Goal: Task Accomplishment & Management: Manage account settings

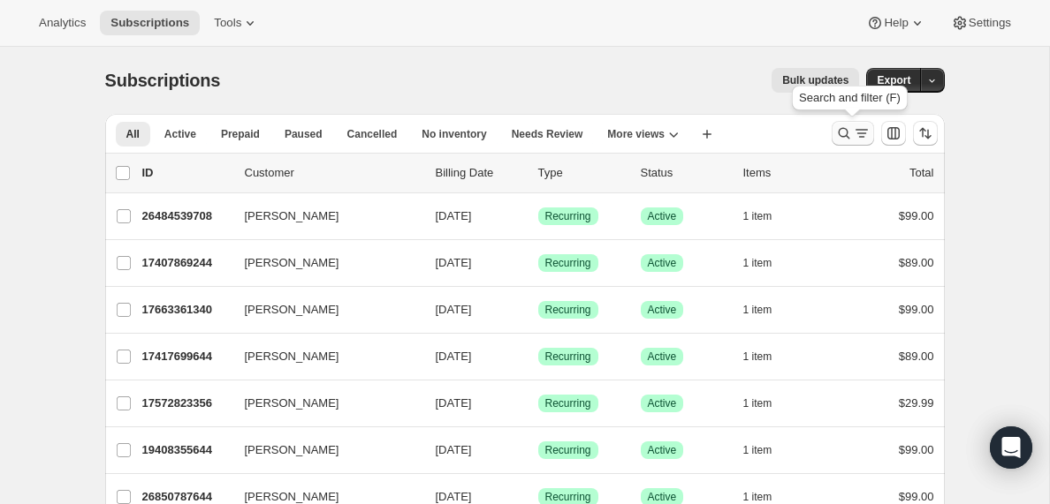
click at [862, 133] on icon "Search and filter results" at bounding box center [861, 134] width 10 height 2
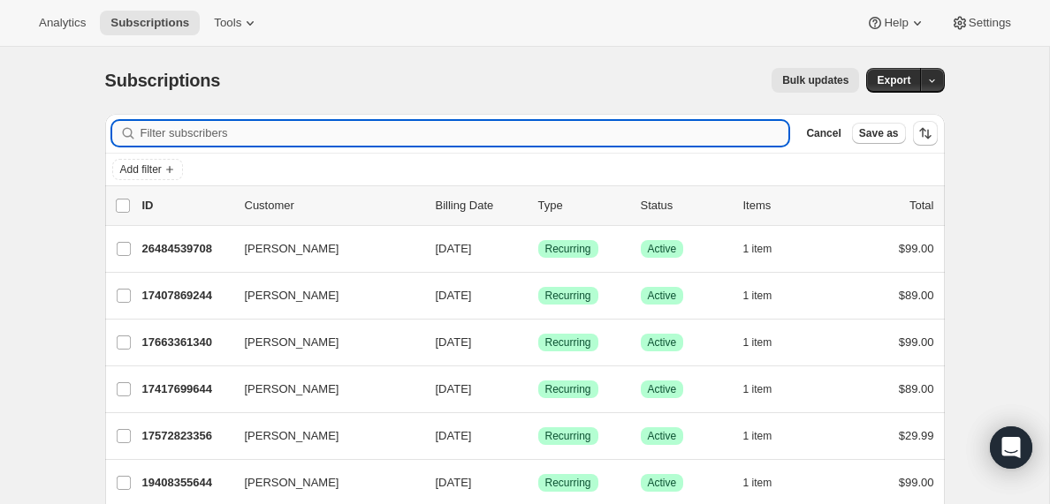
click at [322, 126] on input "Filter subscribers" at bounding box center [464, 133] width 649 height 25
paste input "[PERSON_NAME][EMAIL_ADDRESS][DOMAIN_NAME]"
type input "[PERSON_NAME][EMAIL_ADDRESS][DOMAIN_NAME]"
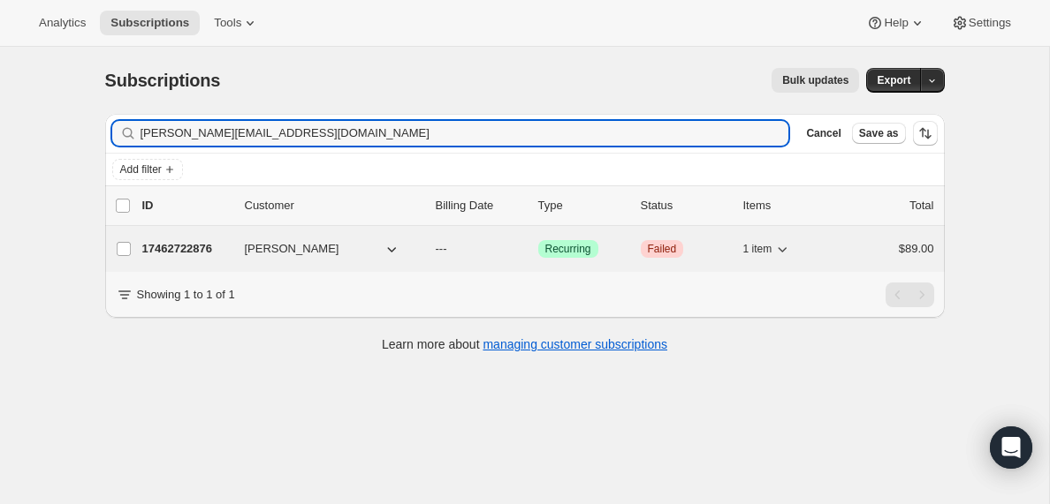
click at [189, 247] on p "17462722876" at bounding box center [186, 249] width 88 height 18
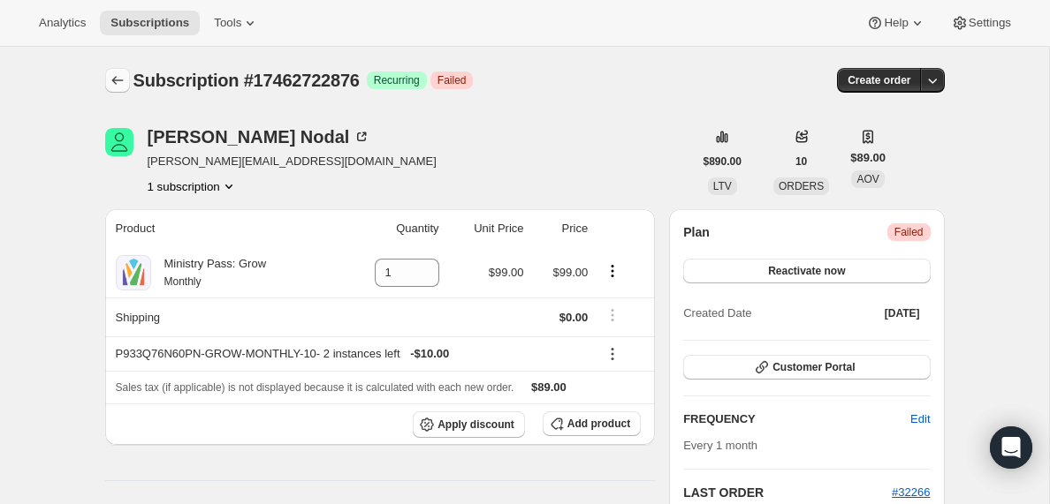
click at [112, 82] on icon "Subscriptions" at bounding box center [118, 81] width 18 height 18
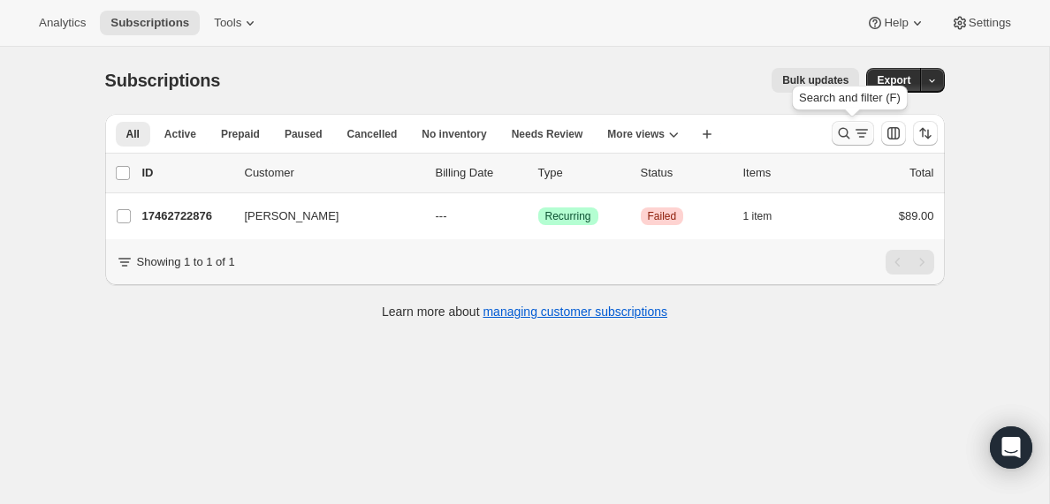
click at [862, 134] on icon "Search and filter results" at bounding box center [862, 134] width 18 height 18
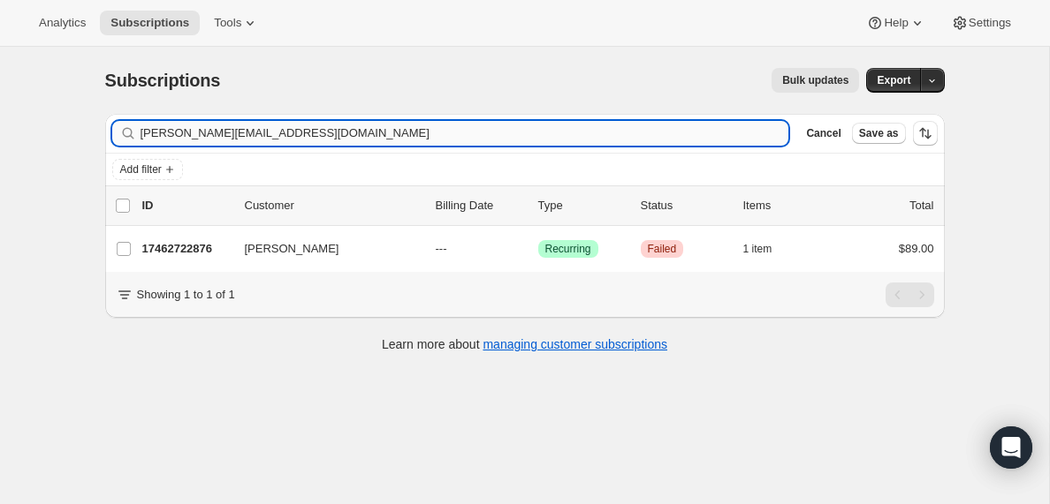
click at [360, 132] on input "[PERSON_NAME][EMAIL_ADDRESS][DOMAIN_NAME]" at bounding box center [464, 133] width 649 height 25
type input "[EMAIL_ADDRESS][DOMAIN_NAME]"
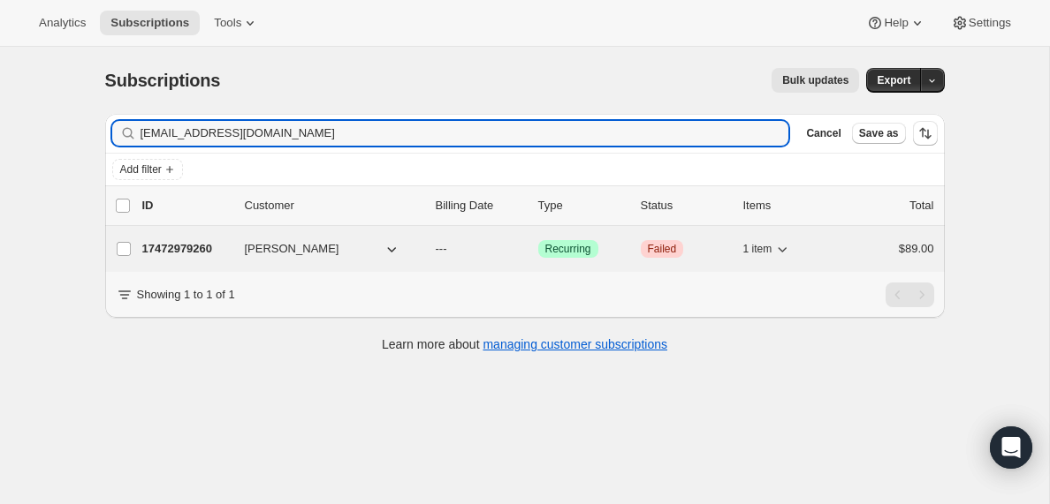
click at [183, 248] on p "17472979260" at bounding box center [186, 249] width 88 height 18
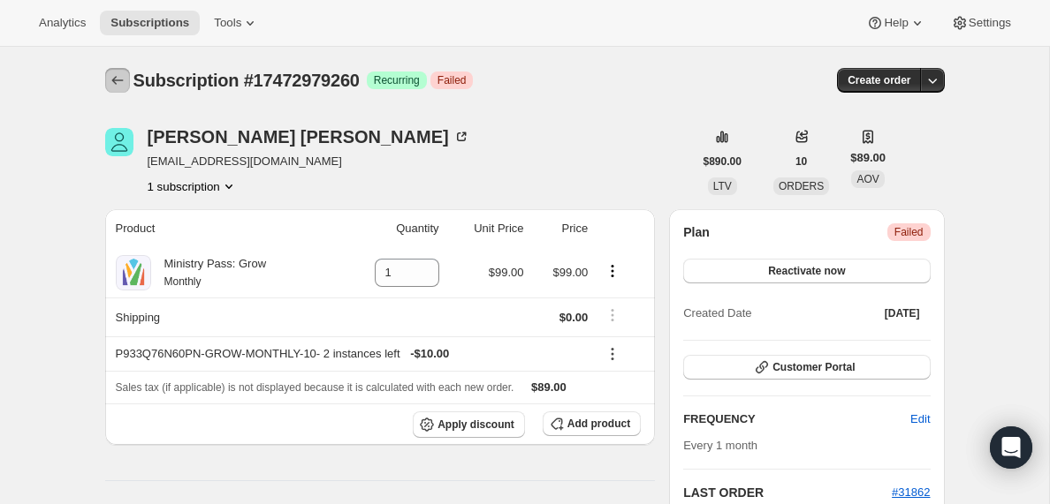
click at [114, 81] on icon "Subscriptions" at bounding box center [116, 80] width 11 height 9
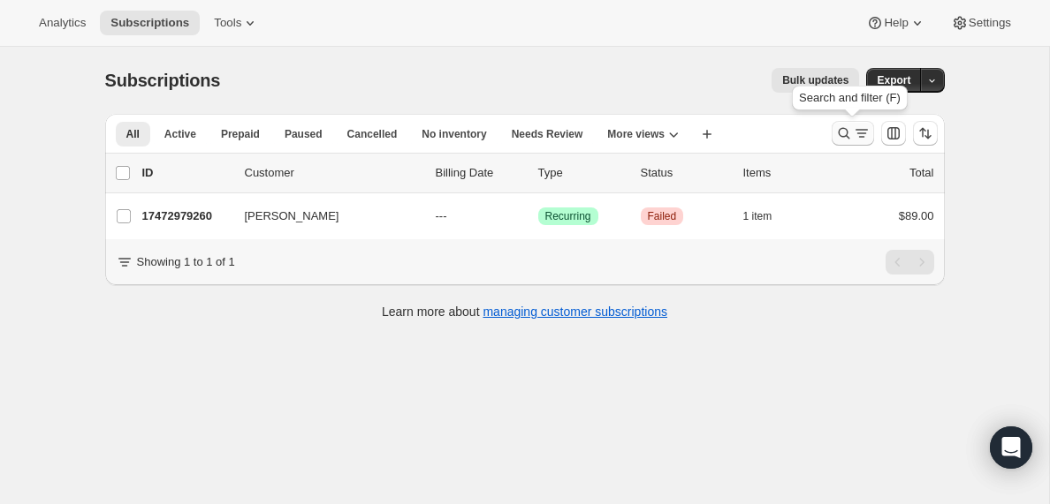
click at [855, 137] on icon "Search and filter results" at bounding box center [862, 134] width 18 height 18
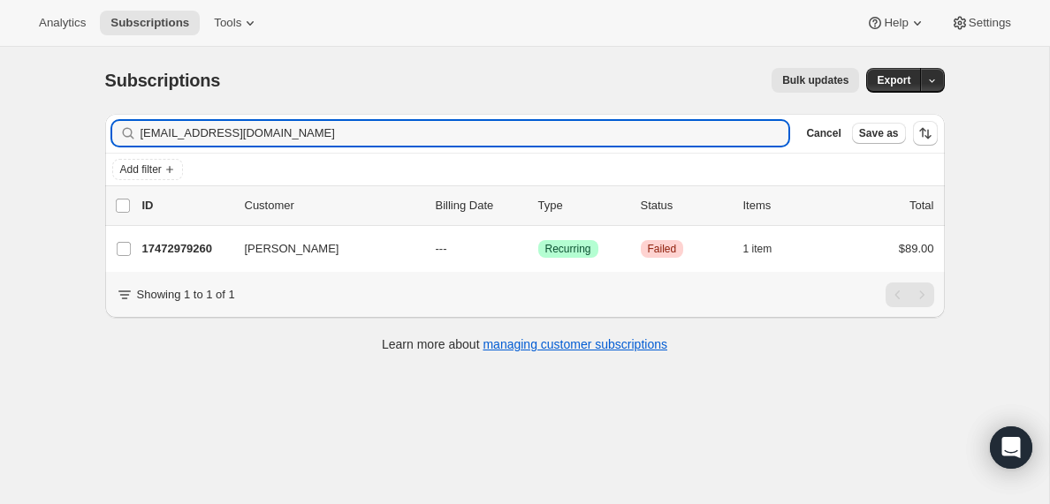
drag, startPoint x: 337, startPoint y: 133, endPoint x: 96, endPoint y: 119, distance: 240.7
click at [96, 119] on div "Filter subscribers [EMAIL_ADDRESS][DOMAIN_NAME] Clear Cancel Save as Add filter…" at bounding box center [517, 235] width 853 height 271
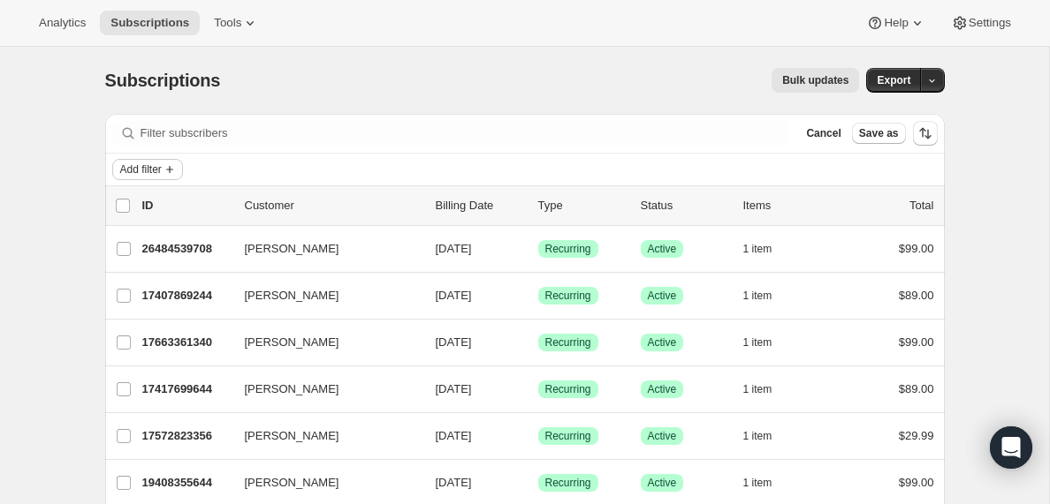
click at [173, 169] on icon "Add filter" at bounding box center [169, 169] width 7 height 7
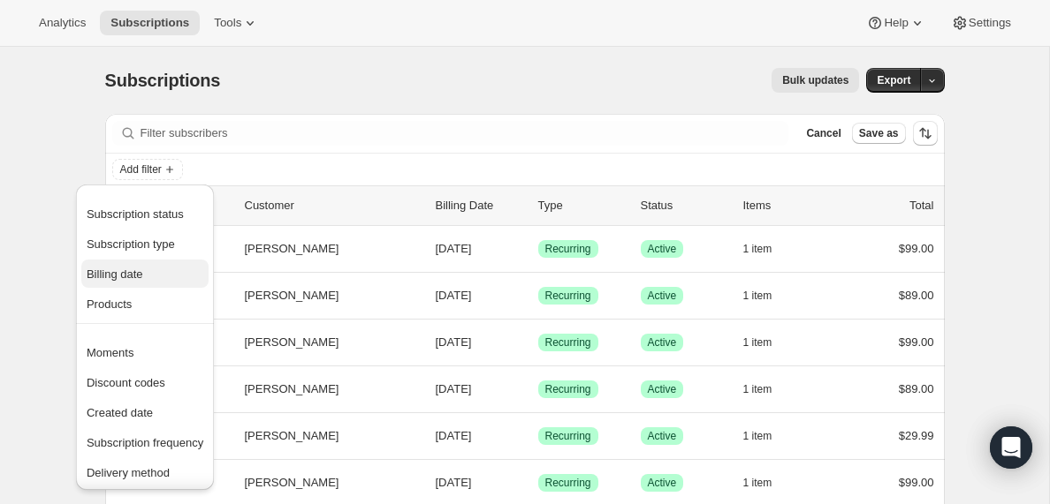
click at [133, 269] on span "Billing date" at bounding box center [115, 274] width 57 height 13
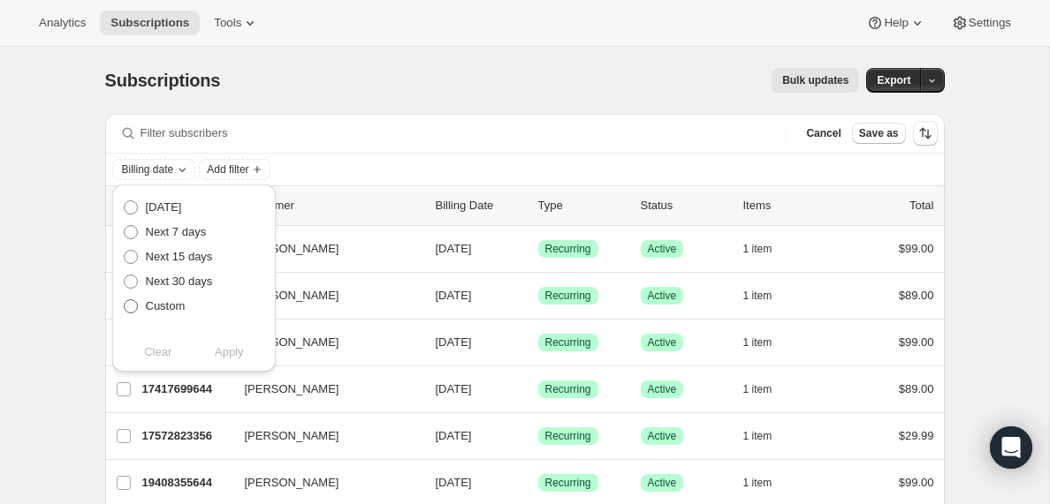
click at [132, 305] on span at bounding box center [131, 307] width 14 height 14
click at [125, 300] on input "Custom" at bounding box center [124, 300] width 1 height 1
radio input "true"
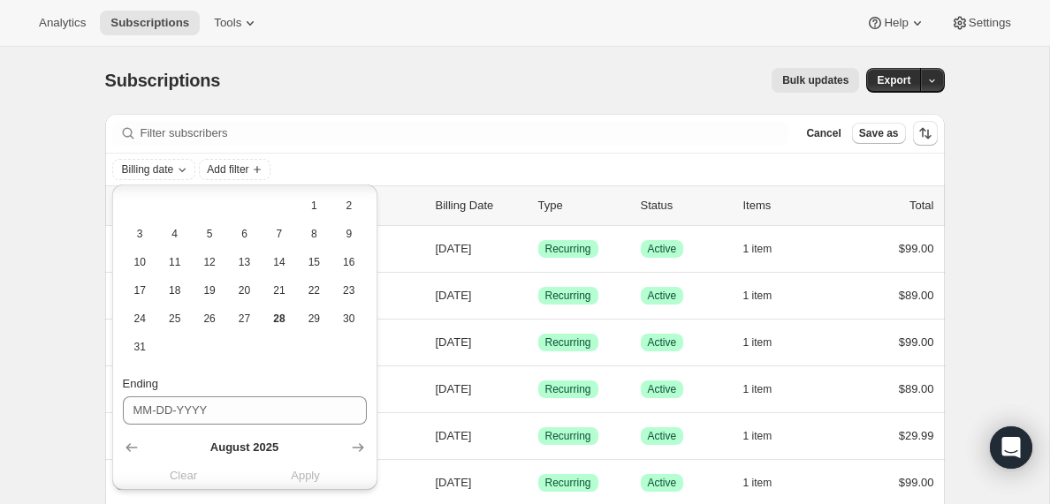
scroll to position [202, 0]
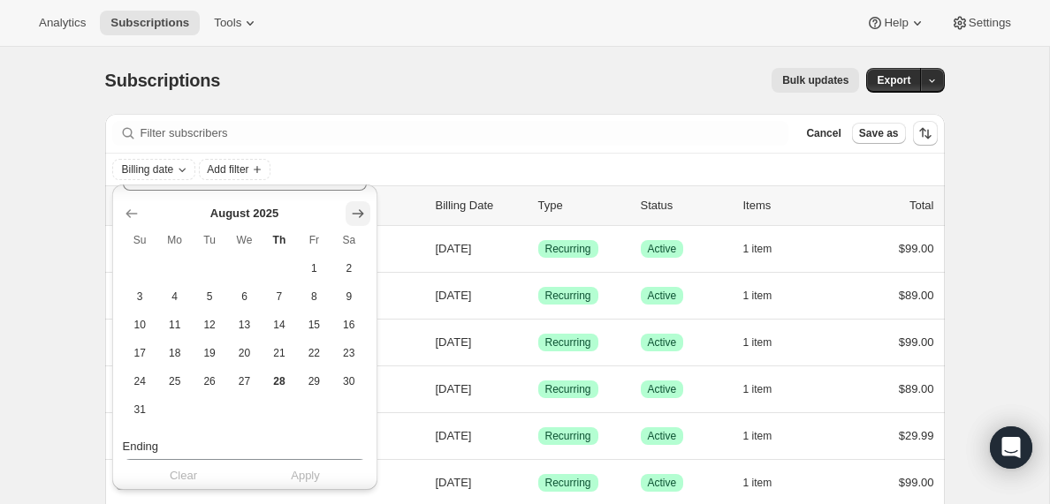
click at [360, 215] on icon "Show next month, September 2025" at bounding box center [358, 214] width 18 height 18
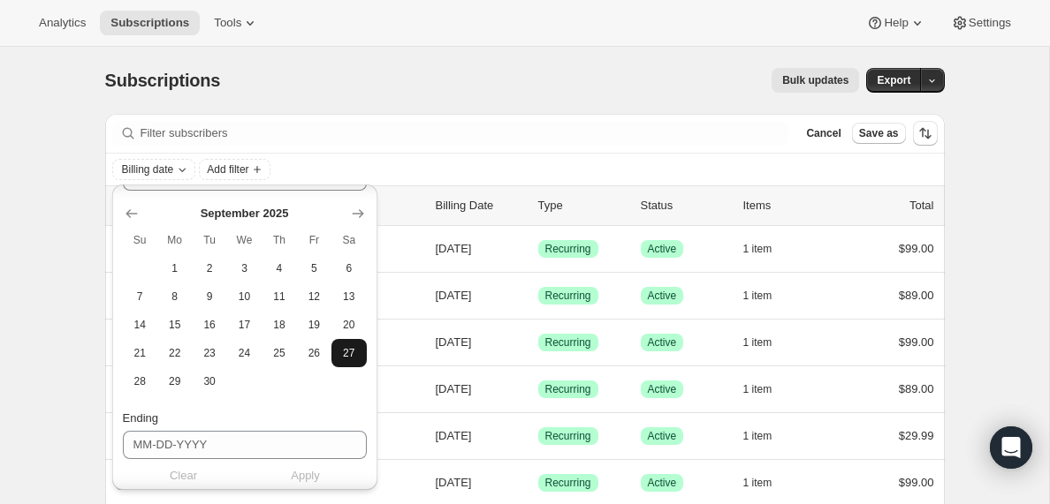
click at [345, 354] on span "27" at bounding box center [348, 353] width 20 height 14
type input "[DATE]"
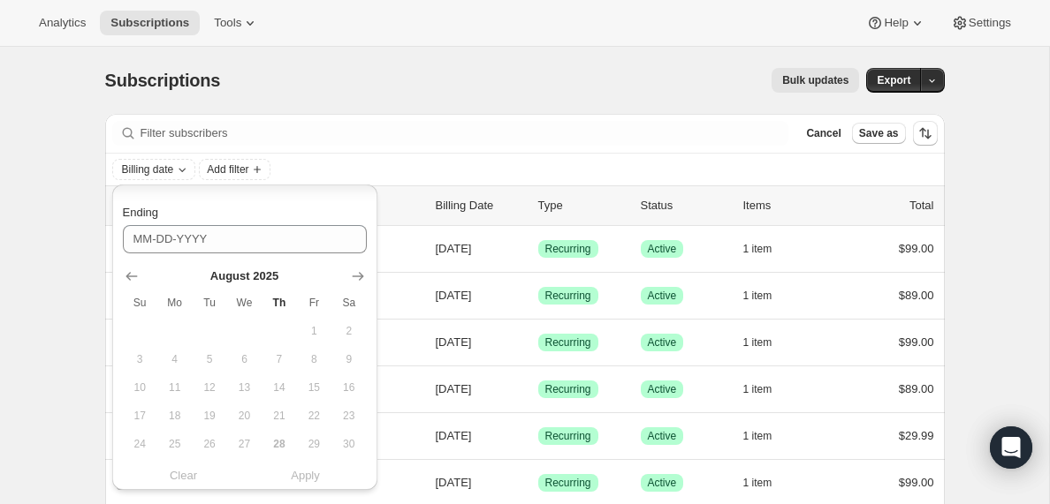
scroll to position [472, 0]
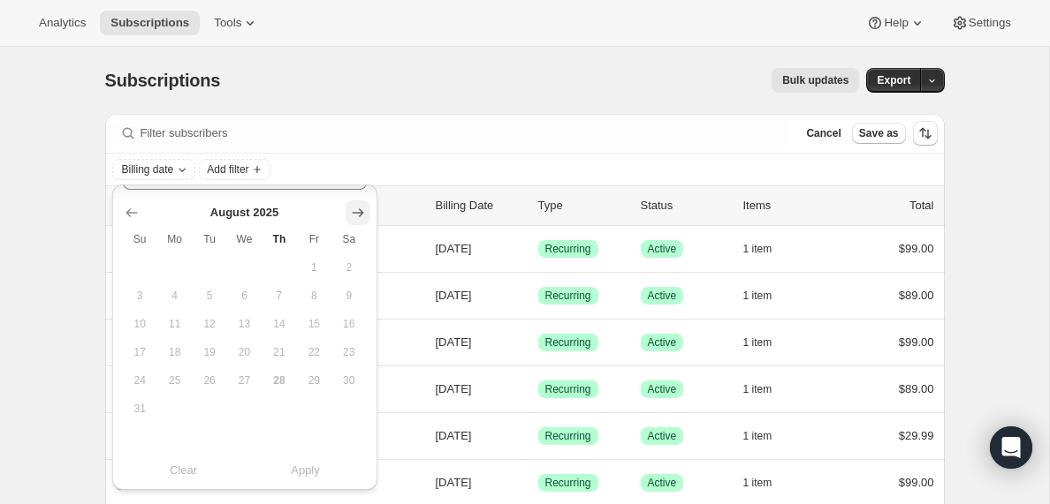
click at [354, 215] on icon "Show next month, September 2025" at bounding box center [358, 213] width 18 height 18
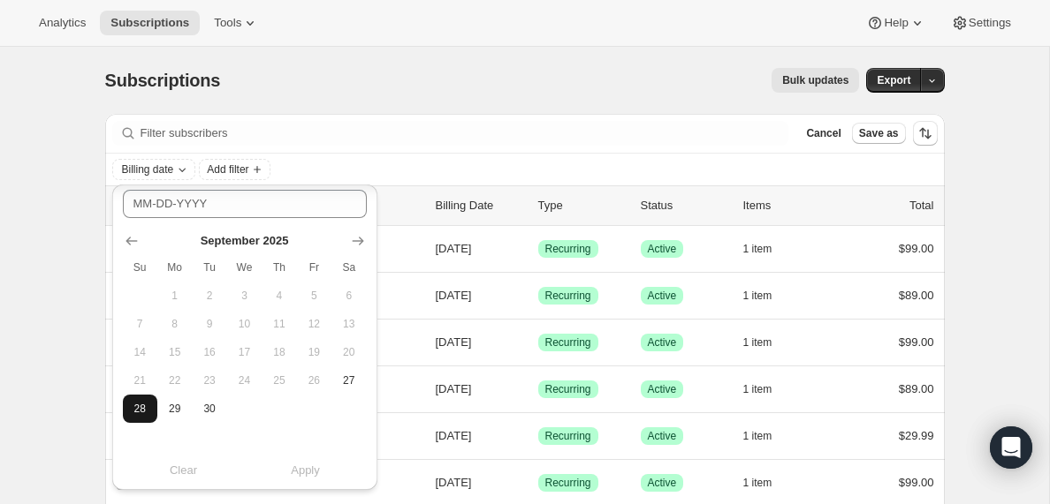
click at [140, 408] on span "28" at bounding box center [140, 409] width 20 height 14
type input "[DATE]"
click at [312, 472] on span "Apply" at bounding box center [305, 471] width 29 height 18
click at [331, 169] on span "Add filter" at bounding box center [311, 170] width 42 height 14
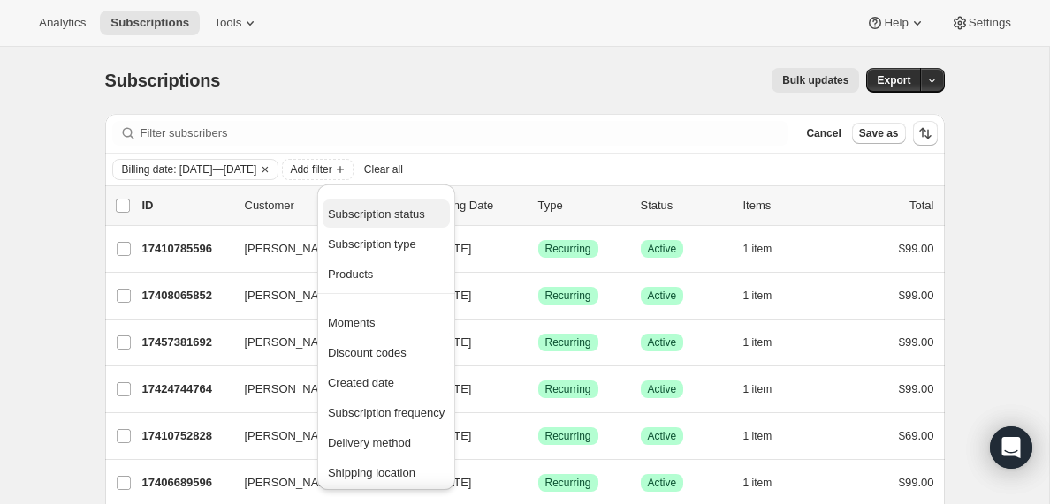
click at [398, 216] on span "Subscription status" at bounding box center [376, 214] width 97 height 13
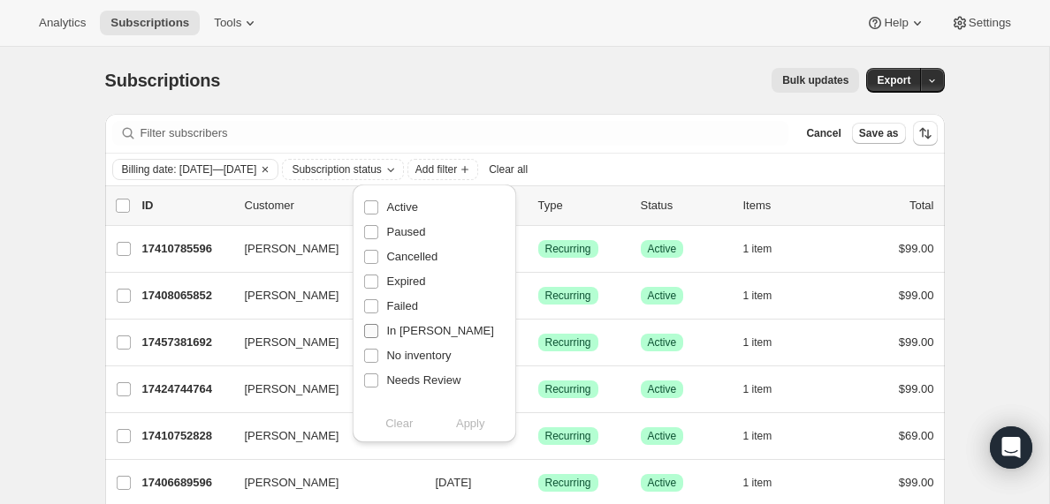
click at [369, 327] on input "In [PERSON_NAME]" at bounding box center [371, 331] width 14 height 14
checkbox input "true"
click at [474, 427] on span "Apply" at bounding box center [470, 424] width 29 height 18
click at [119, 204] on input "0 selected" at bounding box center [123, 206] width 14 height 14
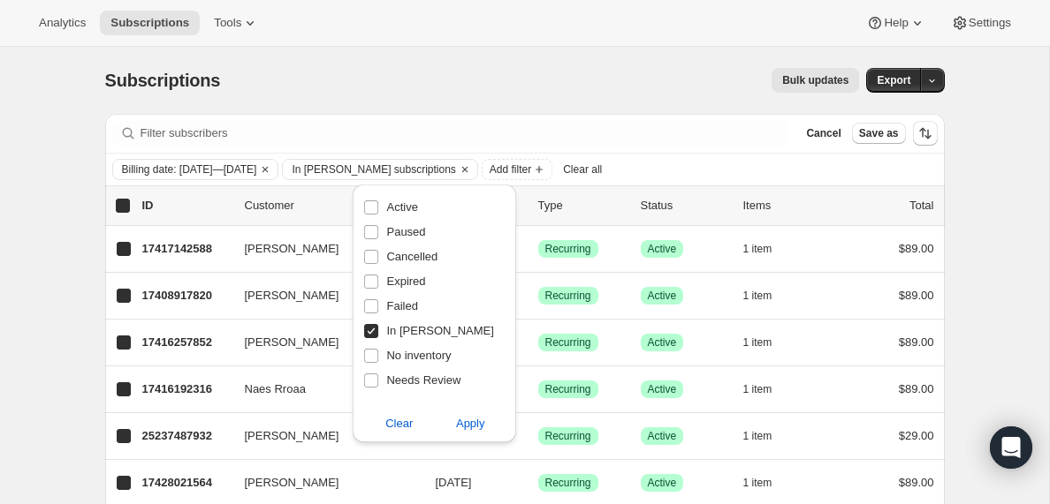
checkbox input "true"
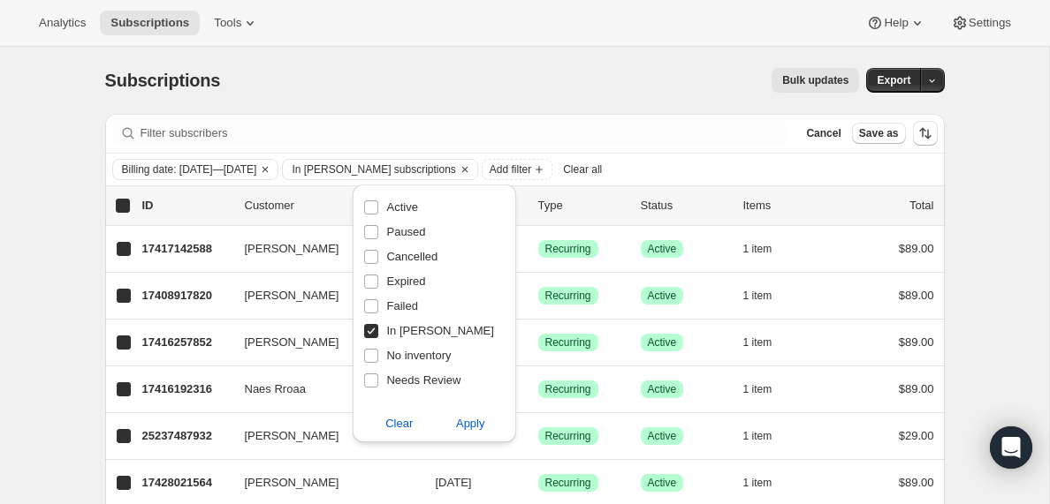
checkbox input "true"
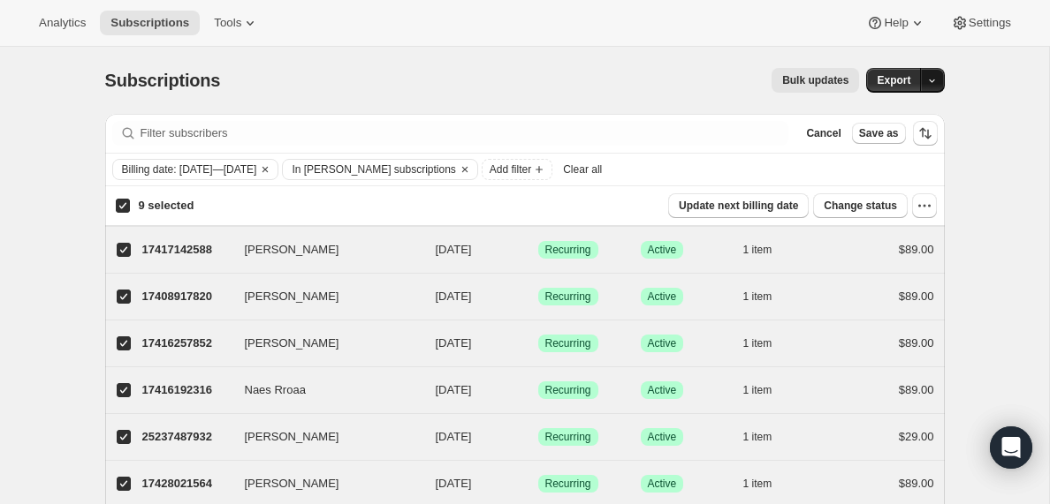
click at [933, 80] on icon "button" at bounding box center [931, 80] width 11 height 11
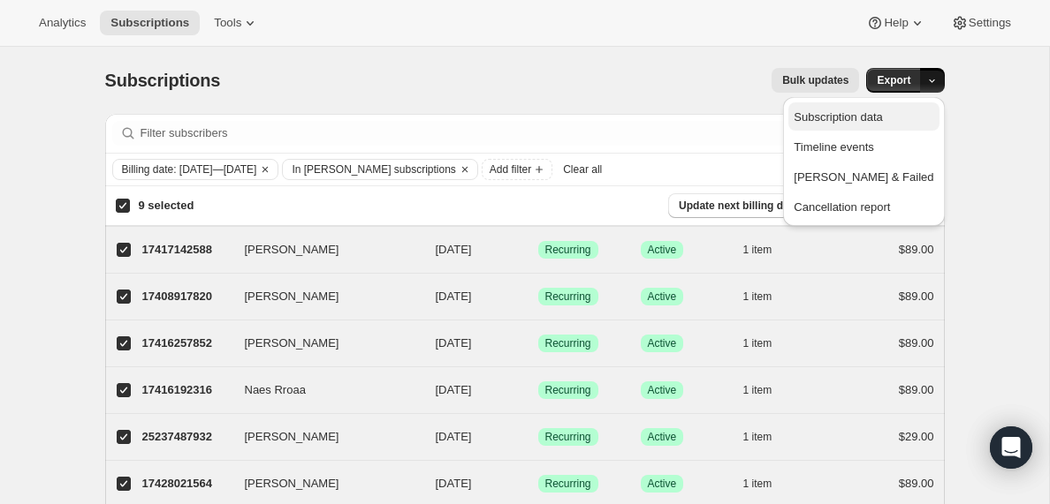
click at [867, 118] on span "Subscription data" at bounding box center [837, 116] width 88 height 13
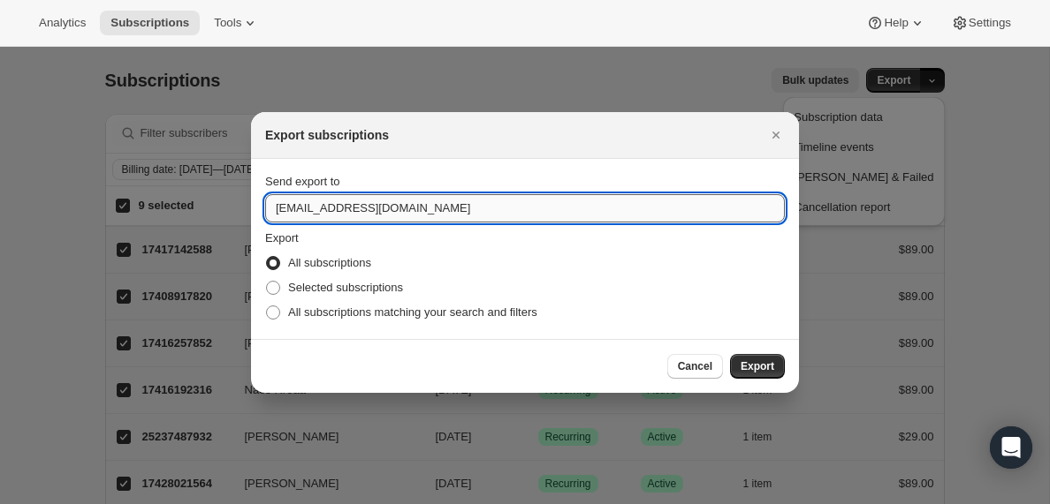
click at [318, 209] on input "[EMAIL_ADDRESS][DOMAIN_NAME]" at bounding box center [525, 208] width 520 height 28
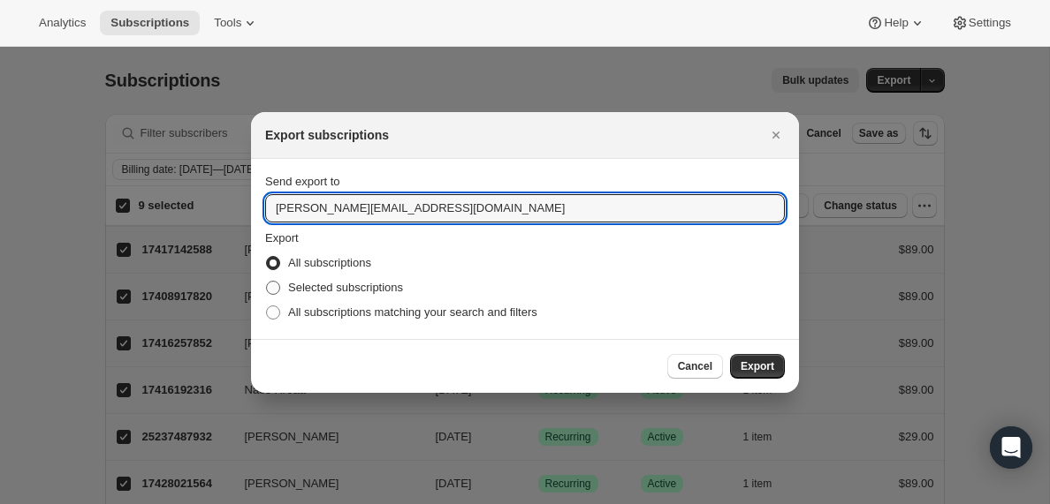
type input "[PERSON_NAME][EMAIL_ADDRESS][DOMAIN_NAME]"
click at [277, 289] on span ":rh4:" at bounding box center [273, 288] width 14 height 14
click at [267, 282] on input "Selected subscriptions" at bounding box center [266, 281] width 1 height 1
radio input "true"
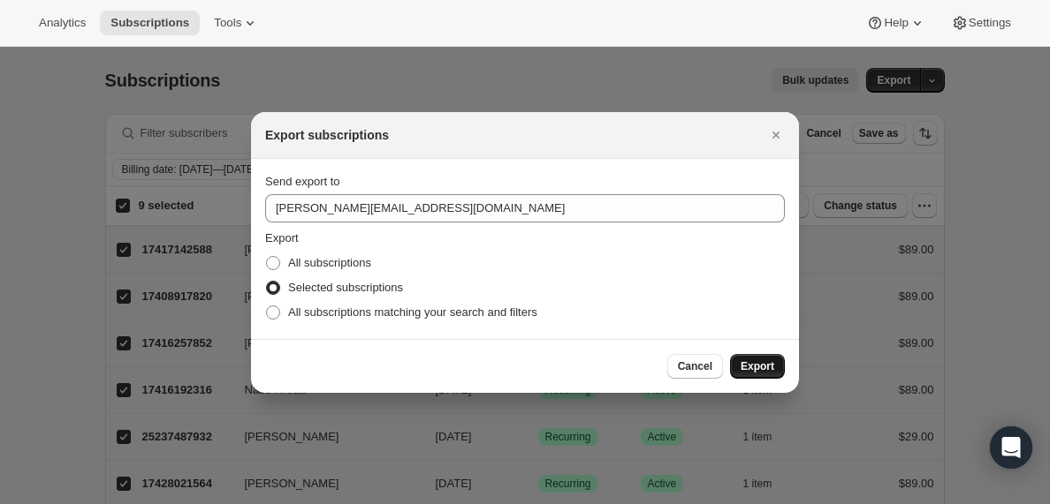
click at [754, 371] on span "Export" at bounding box center [757, 367] width 34 height 14
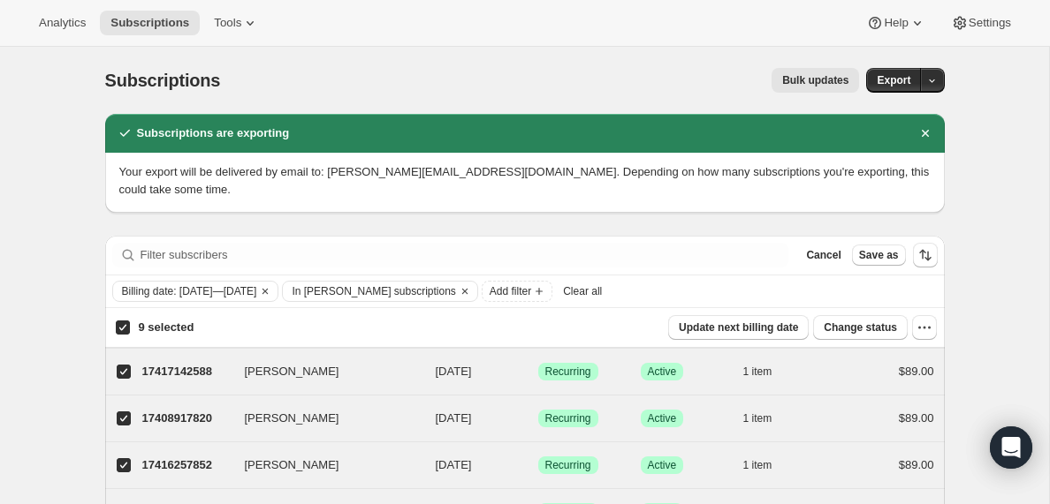
click at [602, 287] on span "Clear all" at bounding box center [582, 291] width 39 height 14
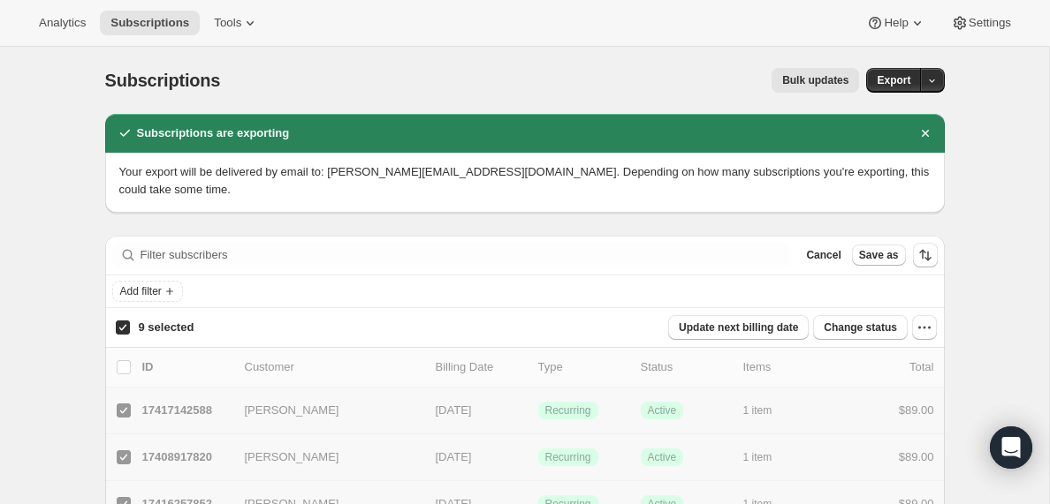
click at [217, 269] on div "Filter subscribers Cancel Save as" at bounding box center [524, 255] width 839 height 39
checkbox input "false"
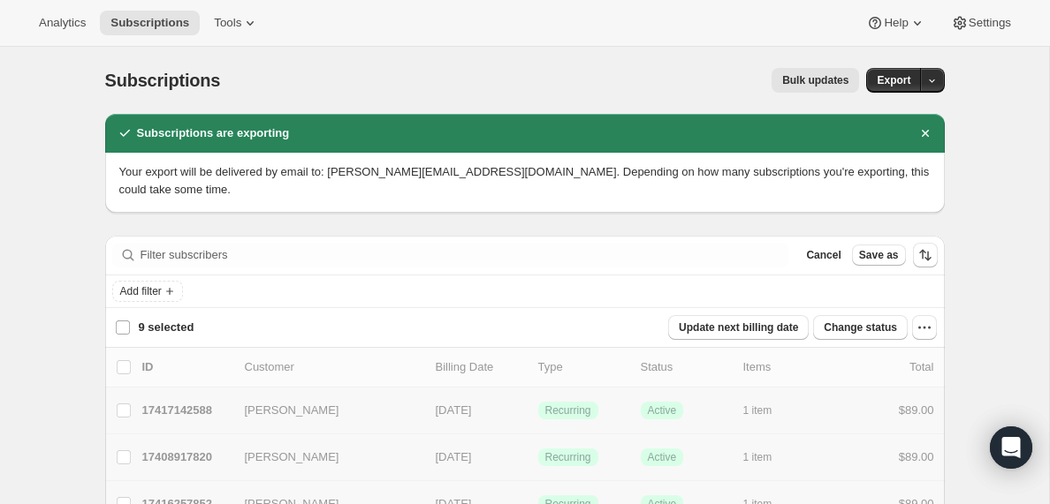
checkbox input "false"
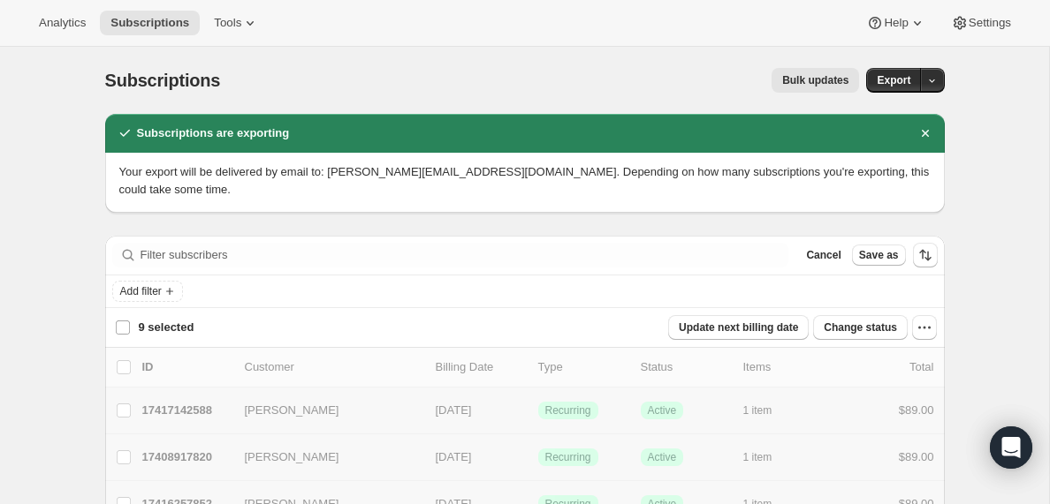
checkbox input "false"
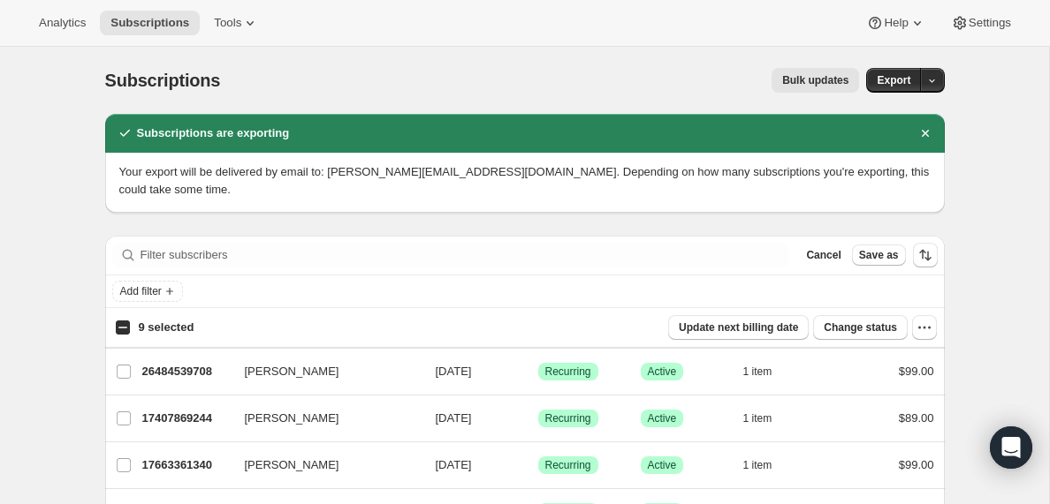
click at [122, 329] on input "9 selected" at bounding box center [123, 328] width 14 height 14
checkbox input "true"
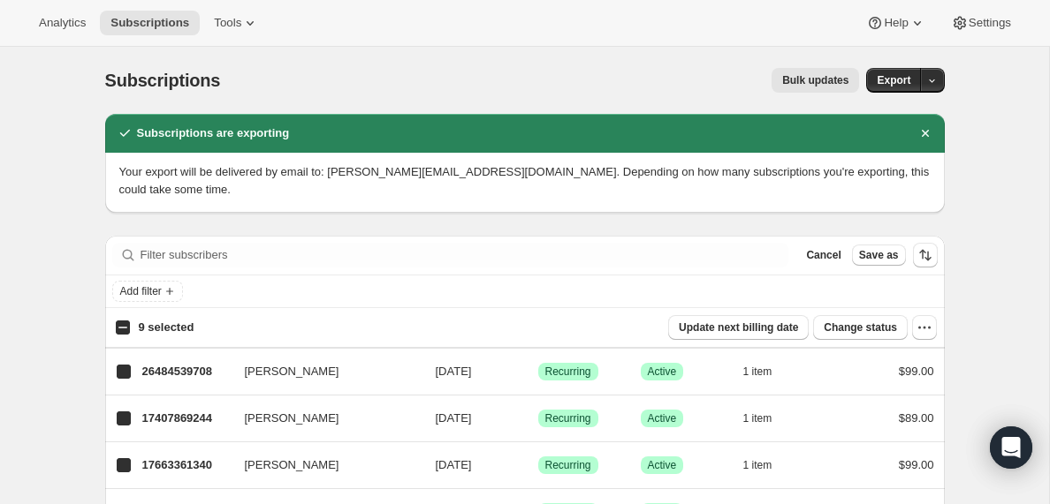
checkbox input "true"
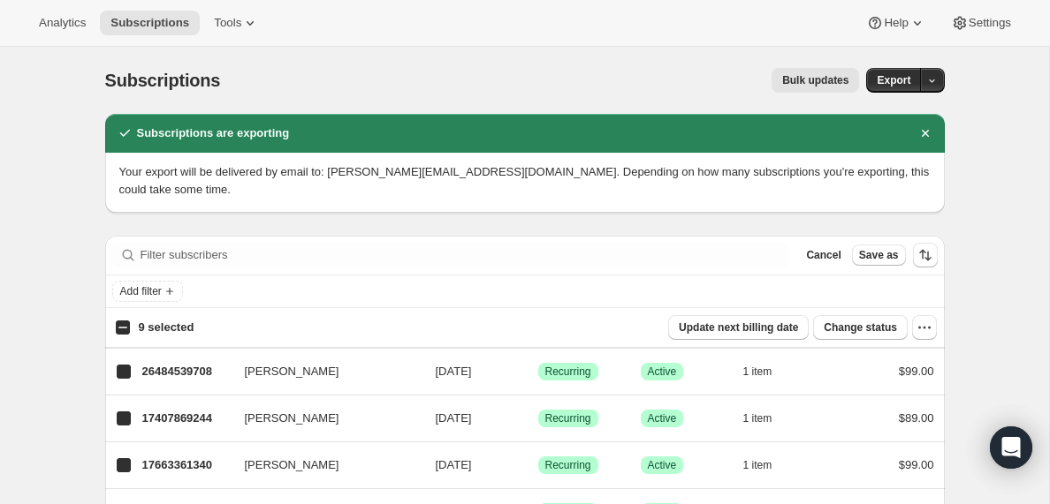
checkbox input "true"
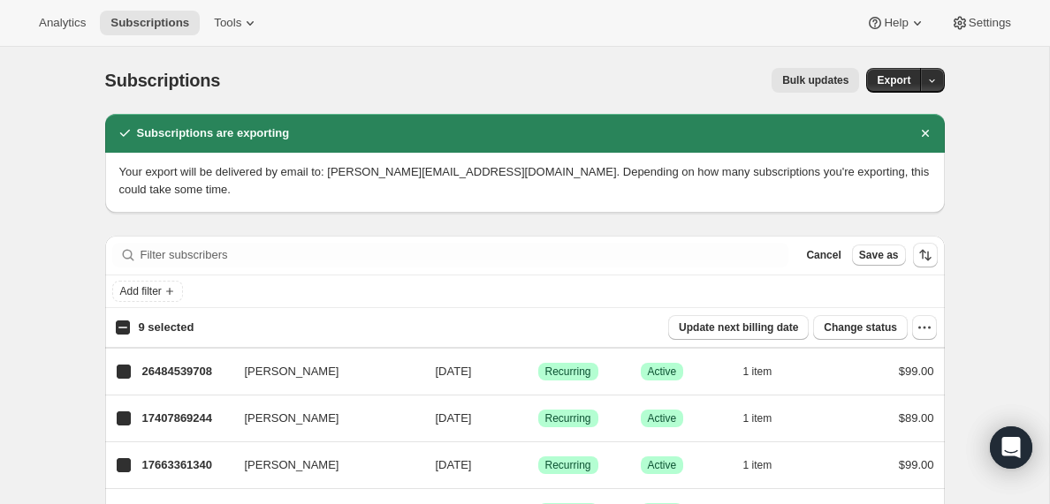
checkbox input "true"
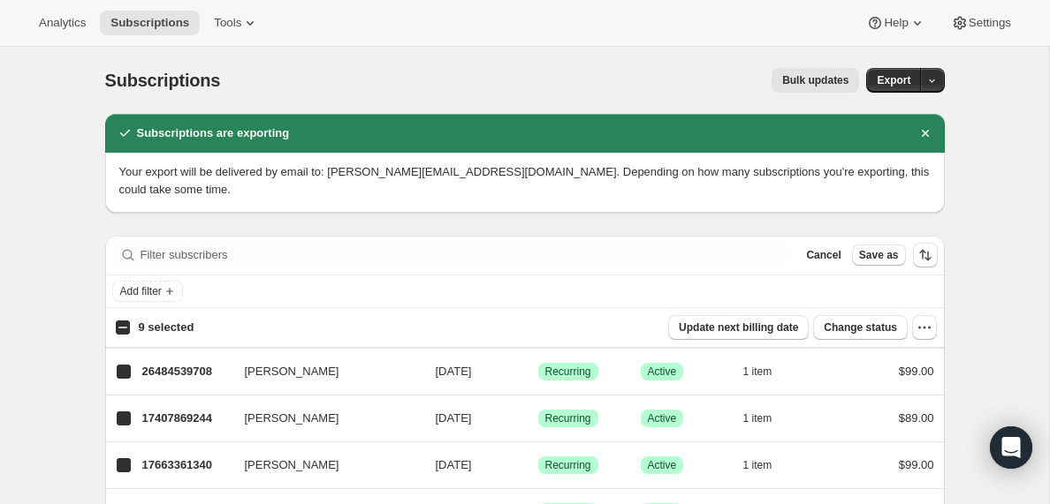
checkbox input "true"
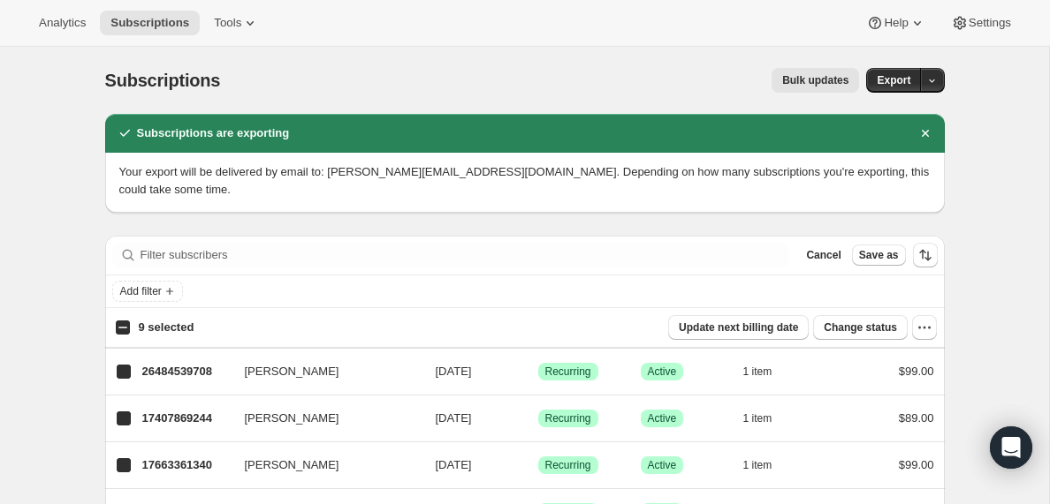
checkbox input "true"
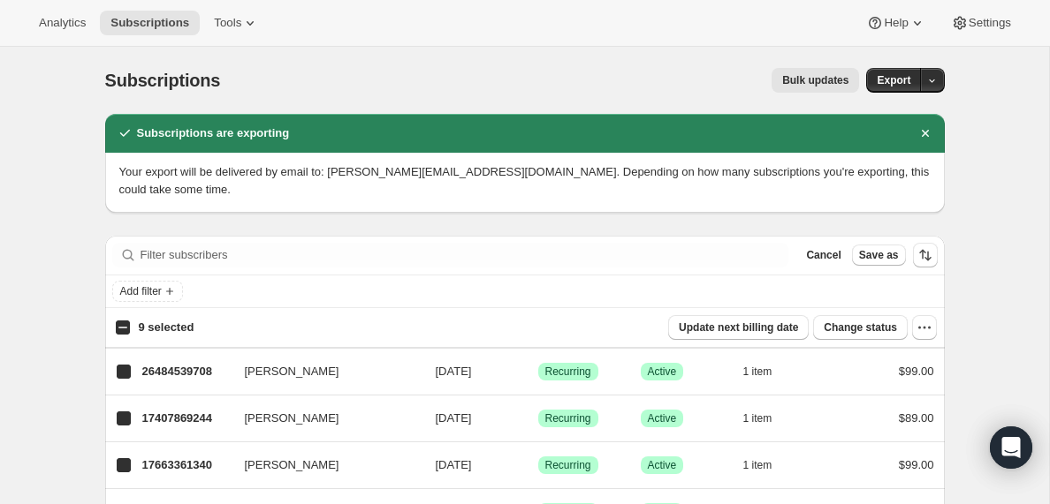
checkbox input "true"
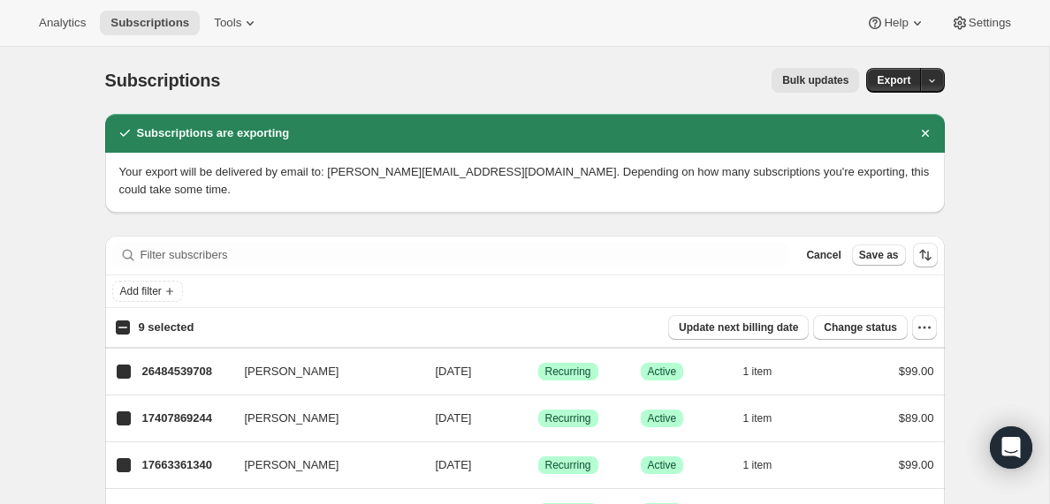
checkbox input "true"
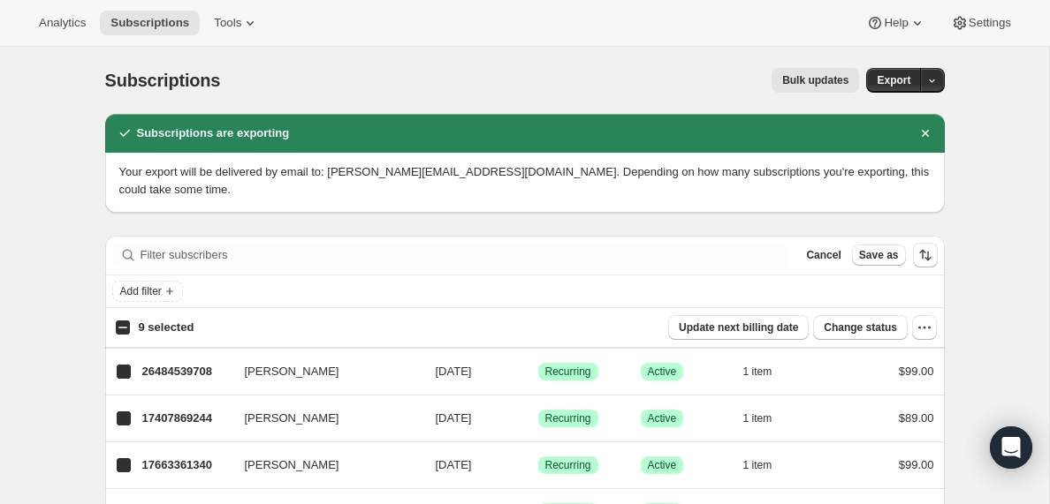
checkbox input "true"
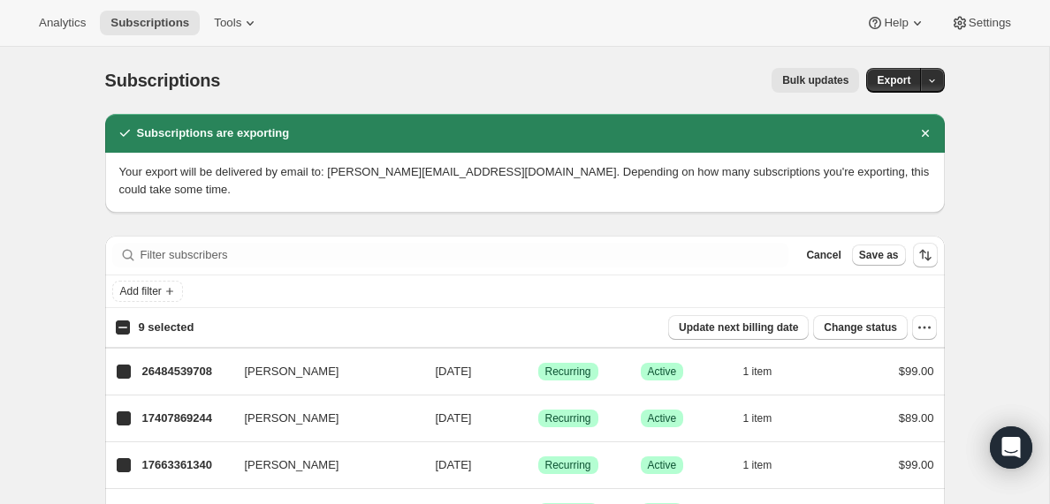
checkbox input "true"
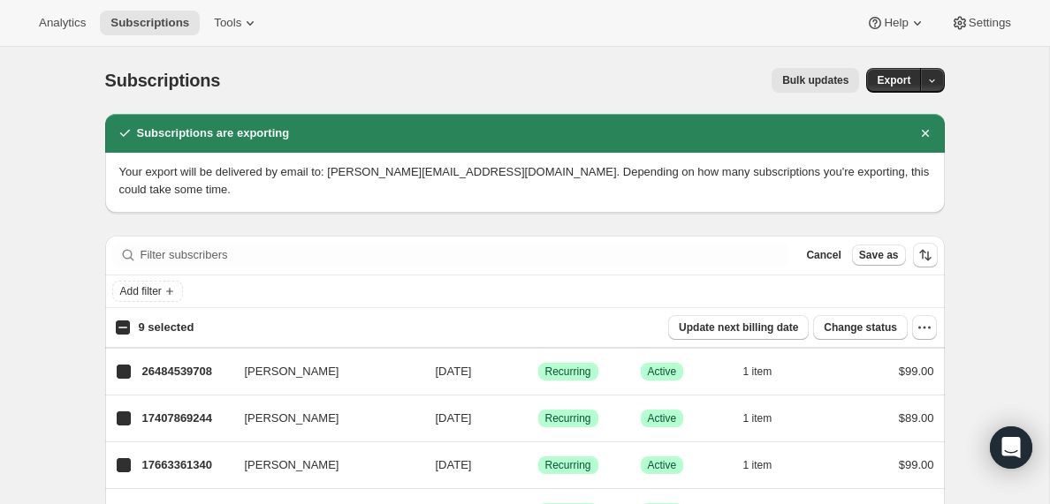
checkbox input "true"
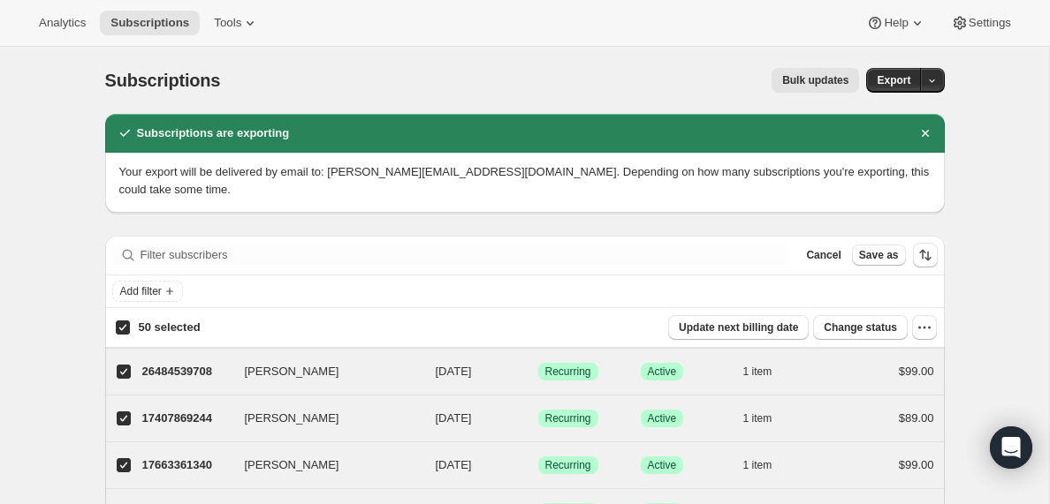
click at [122, 329] on input "50 selected" at bounding box center [123, 328] width 14 height 14
checkbox input "false"
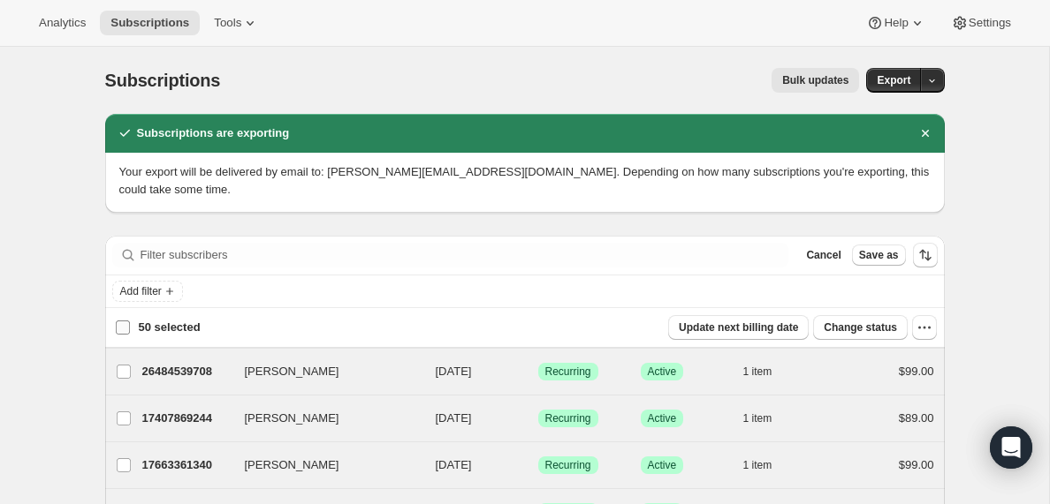
checkbox input "false"
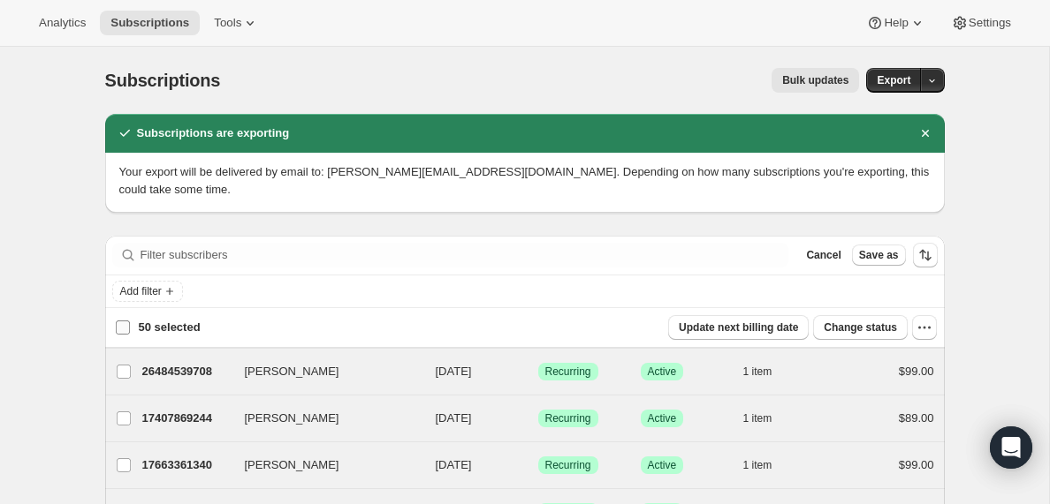
checkbox input "false"
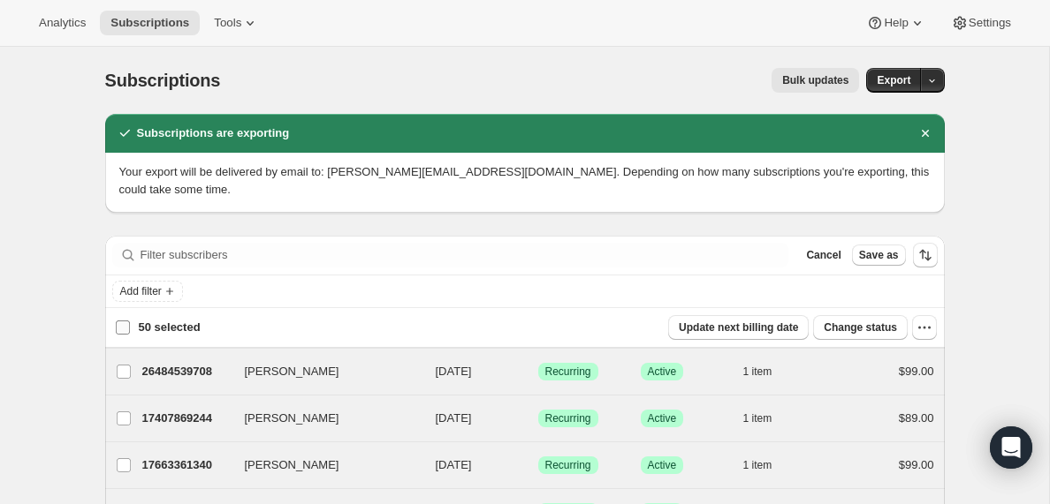
checkbox input "false"
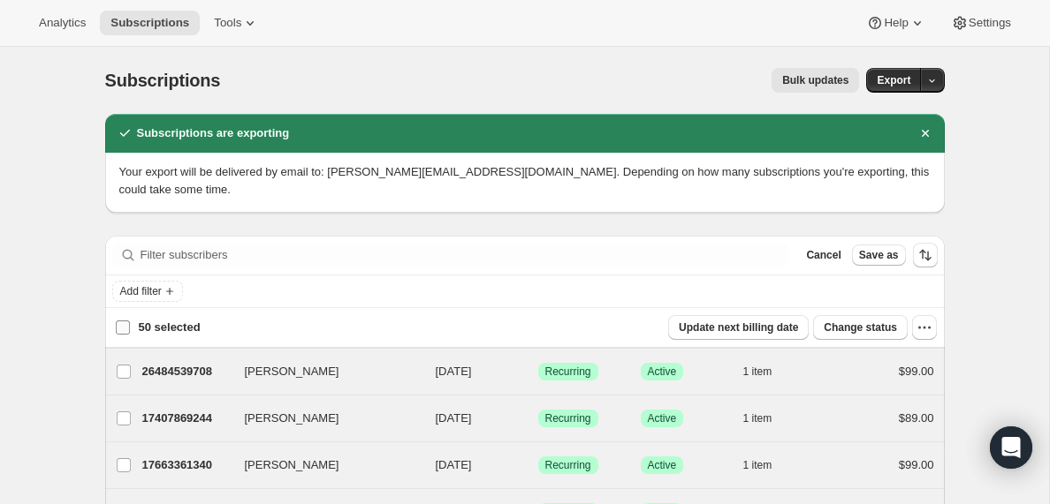
checkbox input "false"
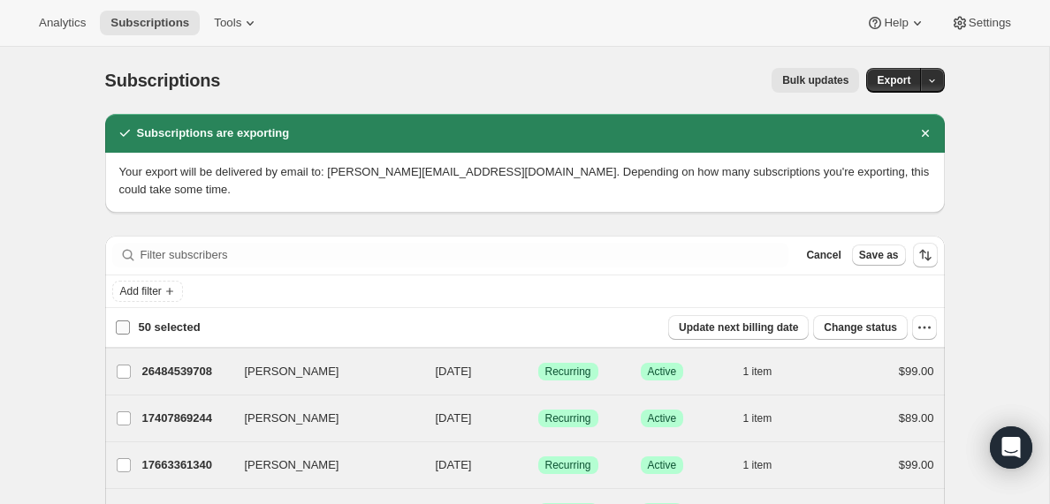
checkbox input "false"
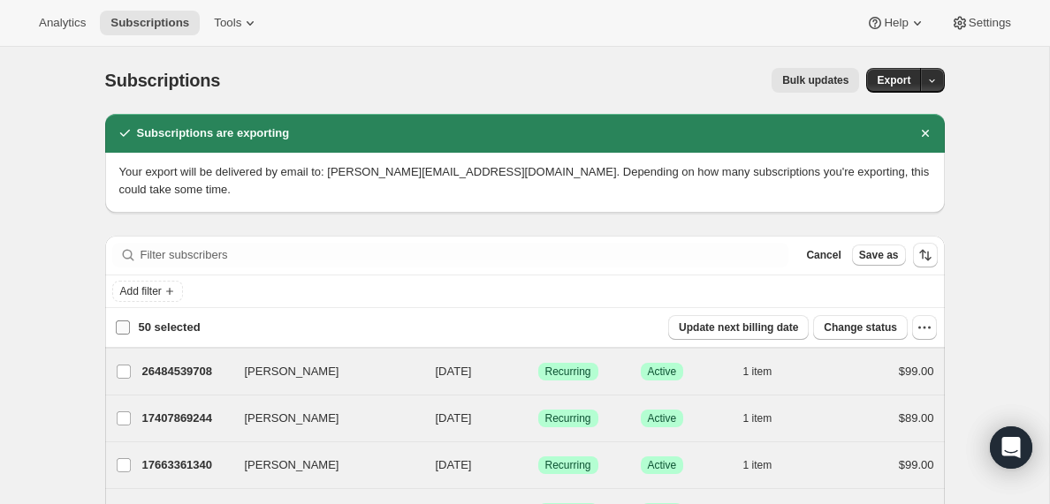
checkbox input "false"
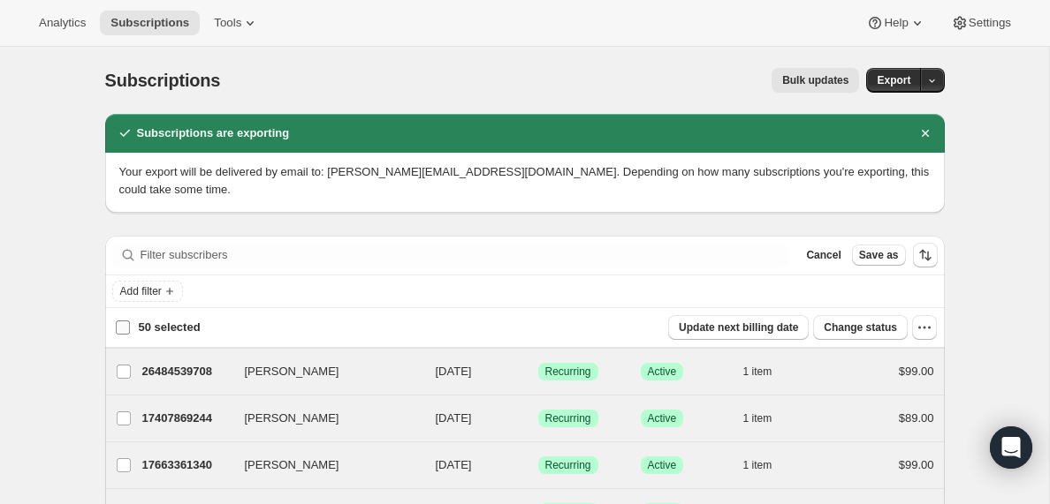
checkbox input "false"
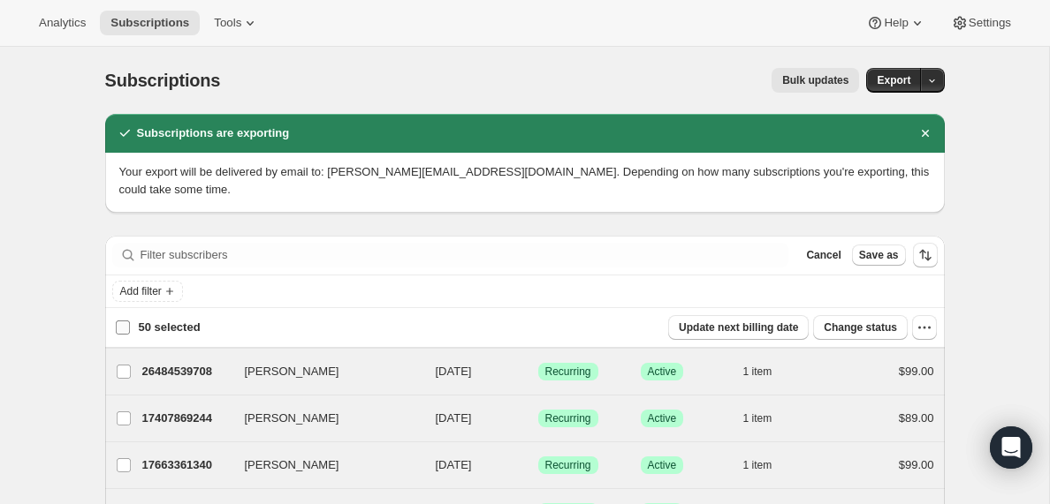
checkbox input "false"
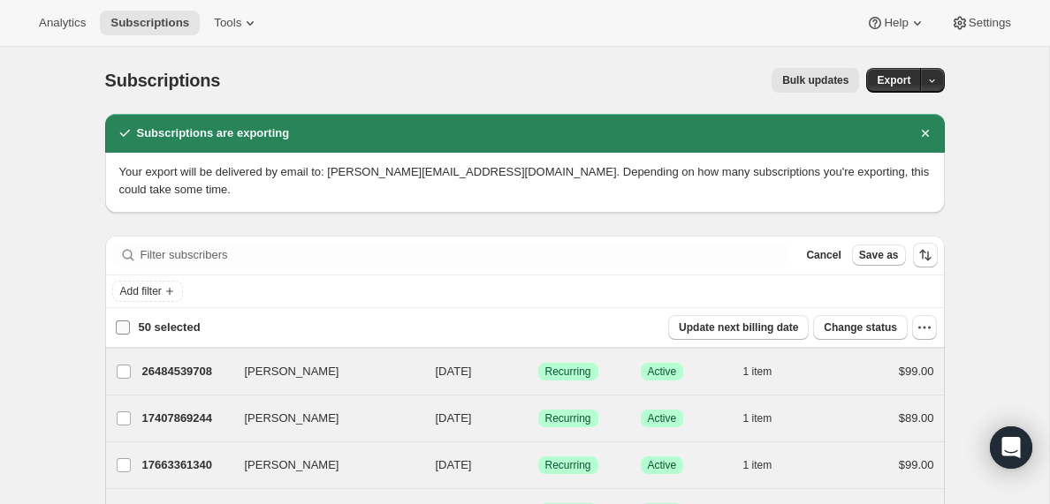
checkbox input "false"
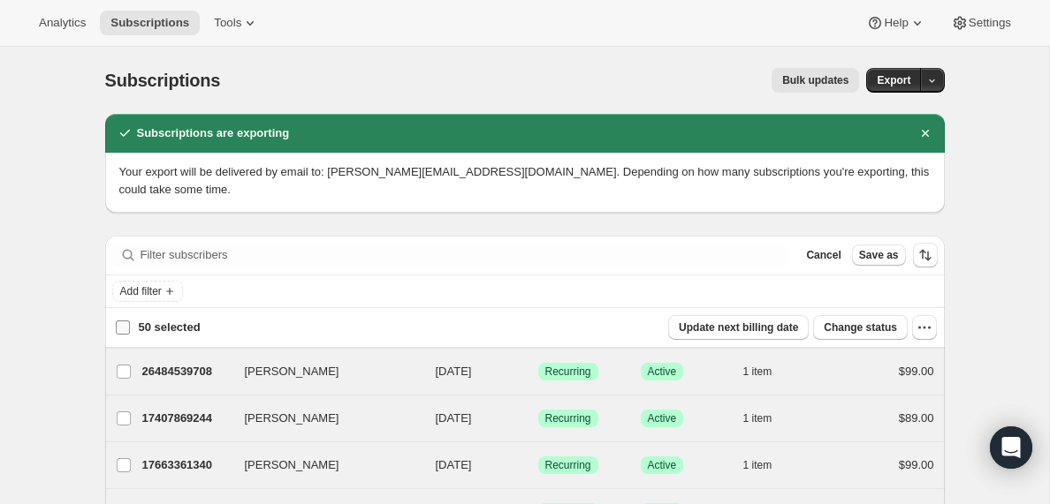
checkbox input "false"
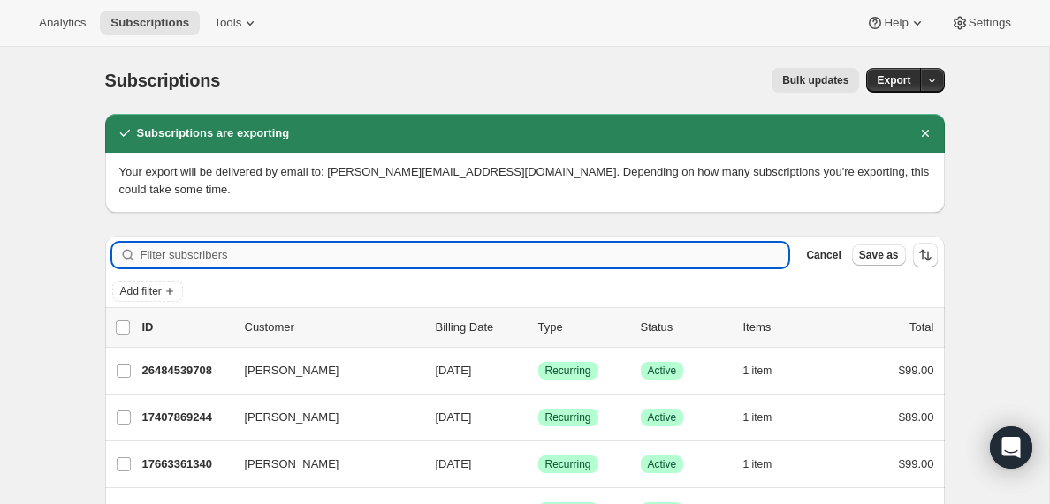
click at [212, 254] on input "Filter subscribers" at bounding box center [464, 255] width 649 height 25
paste input "[PERSON_NAME][EMAIL_ADDRESS][DOMAIN_NAME]"
type input "[PERSON_NAME][EMAIL_ADDRESS][DOMAIN_NAME]"
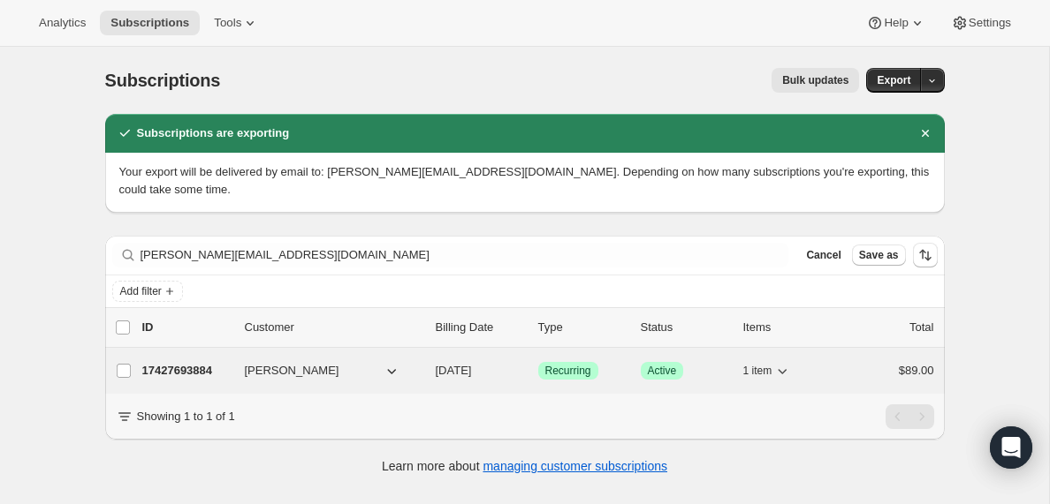
click at [186, 371] on p "17427693884" at bounding box center [186, 371] width 88 height 18
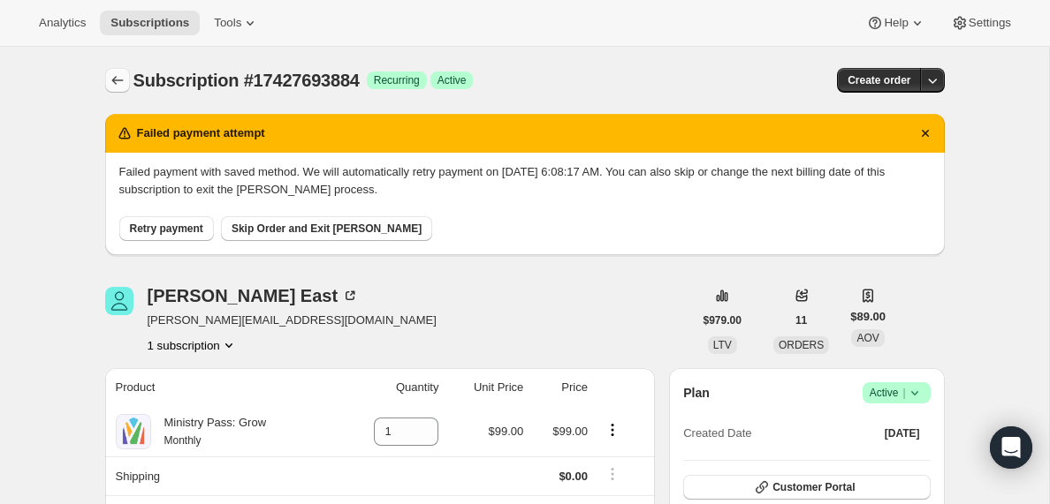
click at [114, 81] on icon "Subscriptions" at bounding box center [118, 81] width 18 height 18
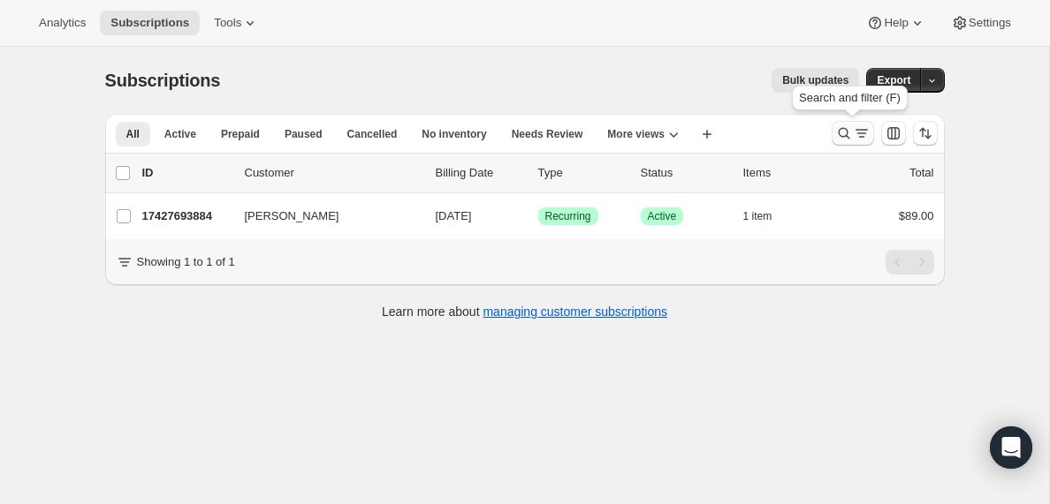
click at [855, 139] on icon "Search and filter results" at bounding box center [862, 134] width 18 height 18
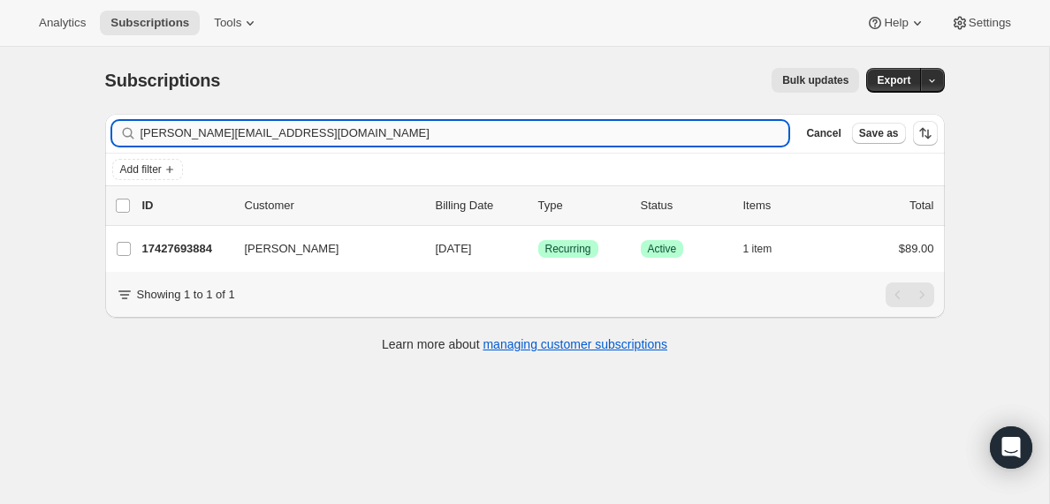
click at [219, 133] on input "[PERSON_NAME][EMAIL_ADDRESS][DOMAIN_NAME]" at bounding box center [464, 133] width 649 height 25
click at [314, 140] on input "[EMAIL_ADDRESS][DOMAIN_NAME]" at bounding box center [448, 133] width 617 height 25
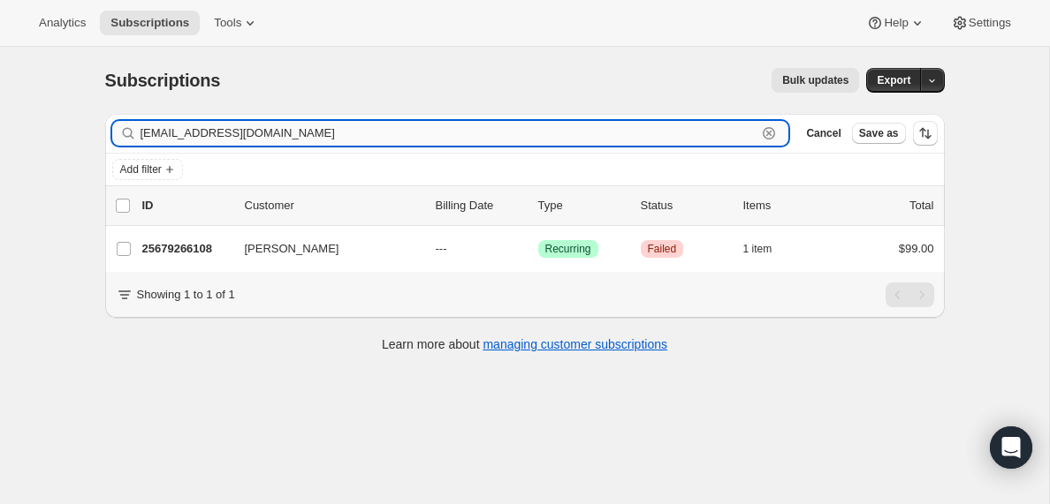
click at [314, 140] on input "[EMAIL_ADDRESS][DOMAIN_NAME]" at bounding box center [448, 133] width 617 height 25
paste input "[EMAIL_ADDRESS]"
click at [368, 135] on input "[EMAIL_ADDRESS][DOMAIN_NAME]" at bounding box center [448, 133] width 617 height 25
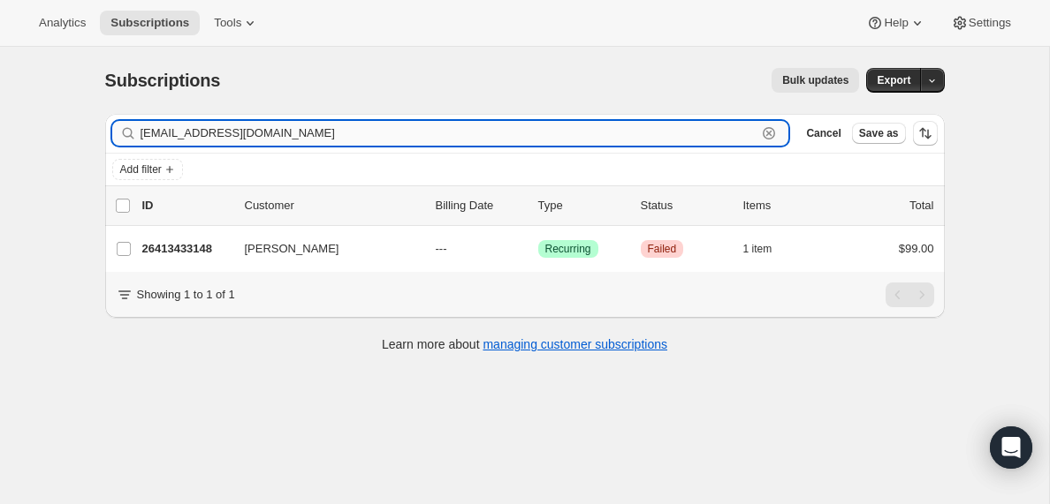
click at [368, 135] on input "[EMAIL_ADDRESS][DOMAIN_NAME]" at bounding box center [448, 133] width 617 height 25
paste input "[EMAIL_ADDRESS][DOMAIN_NAME]"
click at [281, 137] on input "[EMAIL_ADDRESS][DOMAIN_NAME]" at bounding box center [448, 133] width 617 height 25
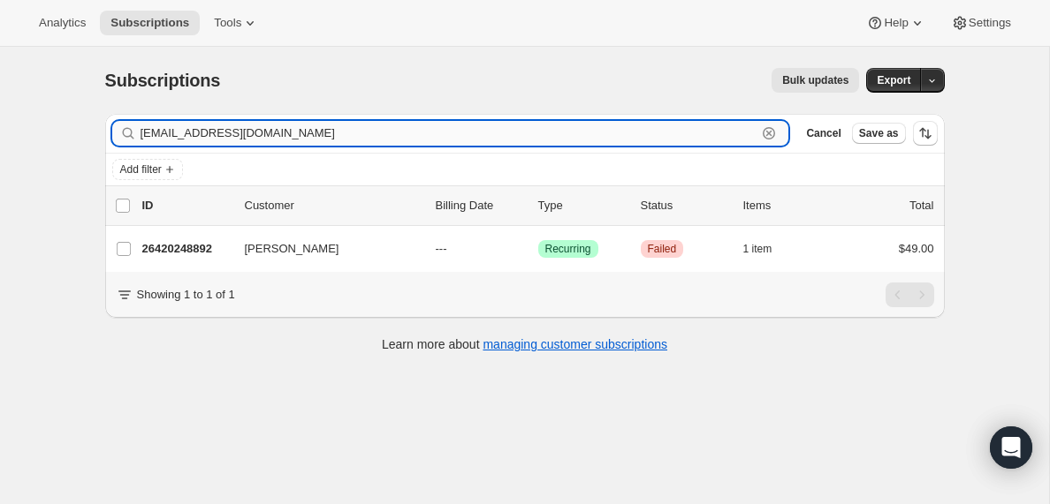
click at [281, 137] on input "[EMAIL_ADDRESS][DOMAIN_NAME]" at bounding box center [448, 133] width 617 height 25
paste input "[EMAIL_ADDRESS][DOMAIN_NAME]"
click at [252, 125] on input "[EMAIL_ADDRESS][DOMAIN_NAME]" at bounding box center [448, 133] width 617 height 25
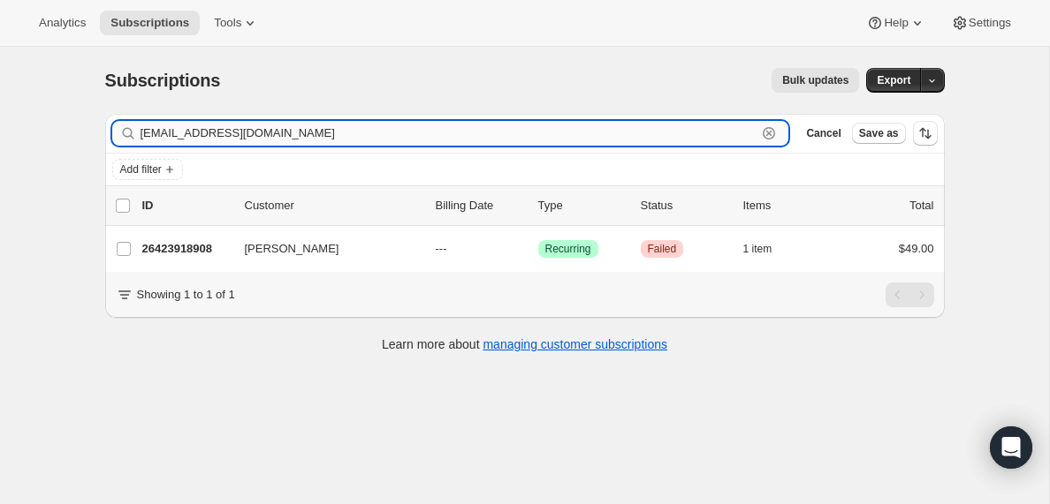
paste input "[EMAIL_ADDRESS]"
type input "[EMAIL_ADDRESS][DOMAIN_NAME]"
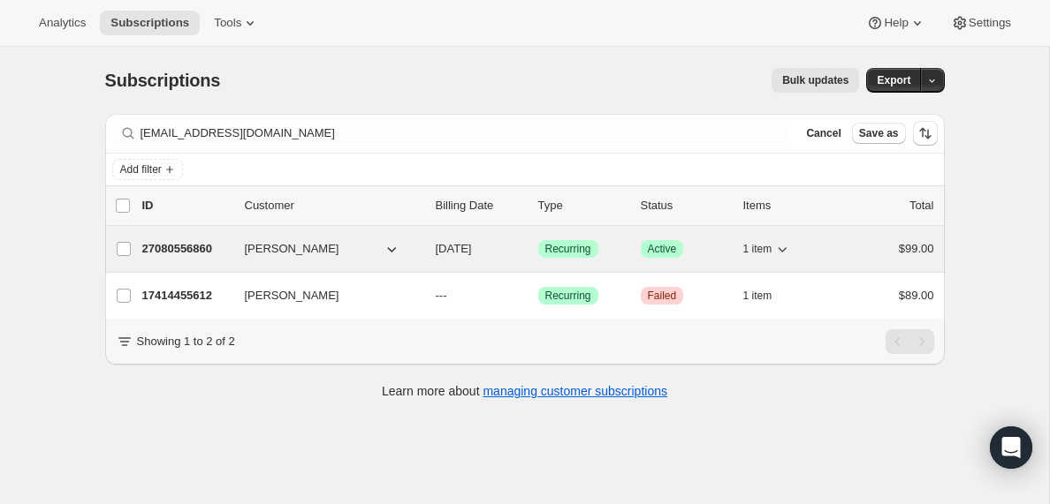
click at [179, 247] on p "27080556860" at bounding box center [186, 249] width 88 height 18
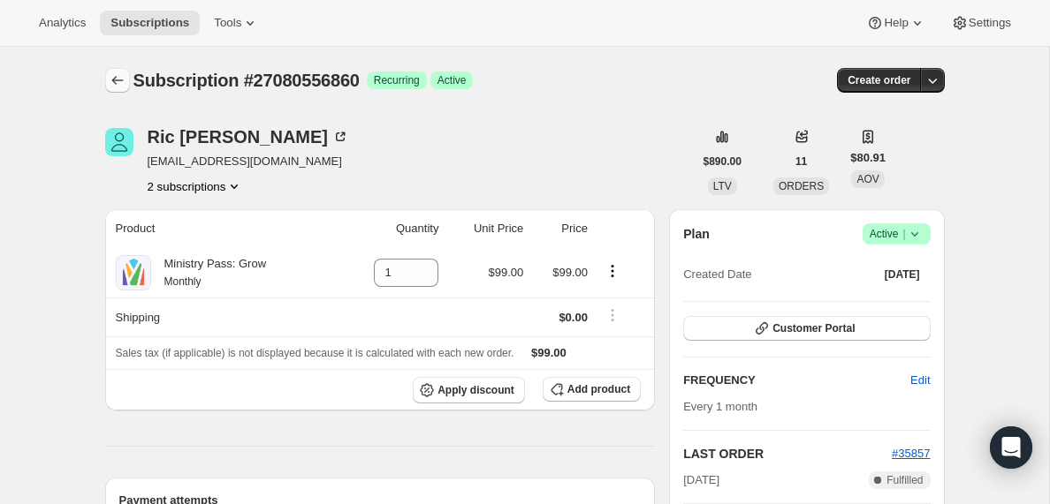
click at [113, 86] on icon "Subscriptions" at bounding box center [118, 81] width 18 height 18
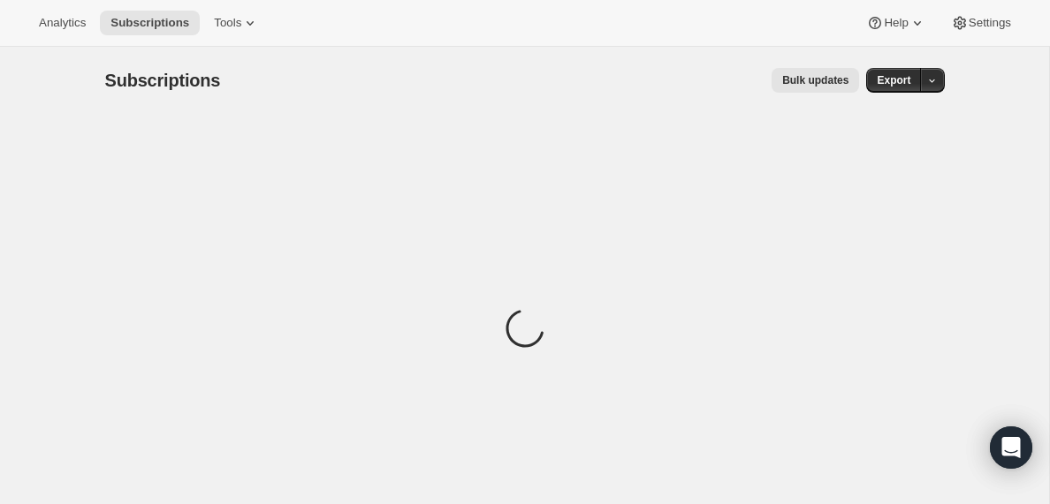
click at [113, 86] on span "Subscriptions" at bounding box center [163, 80] width 116 height 19
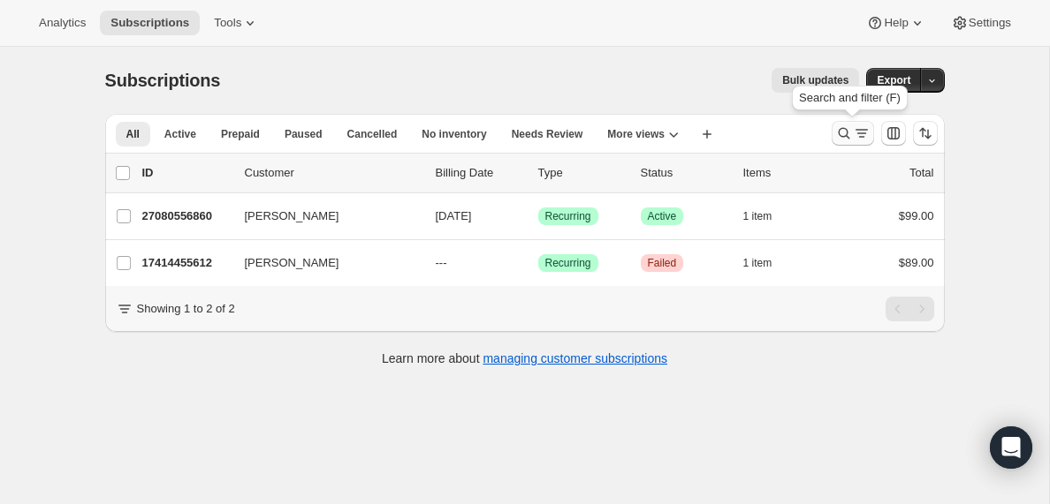
click at [860, 131] on icon "Search and filter results" at bounding box center [862, 134] width 18 height 18
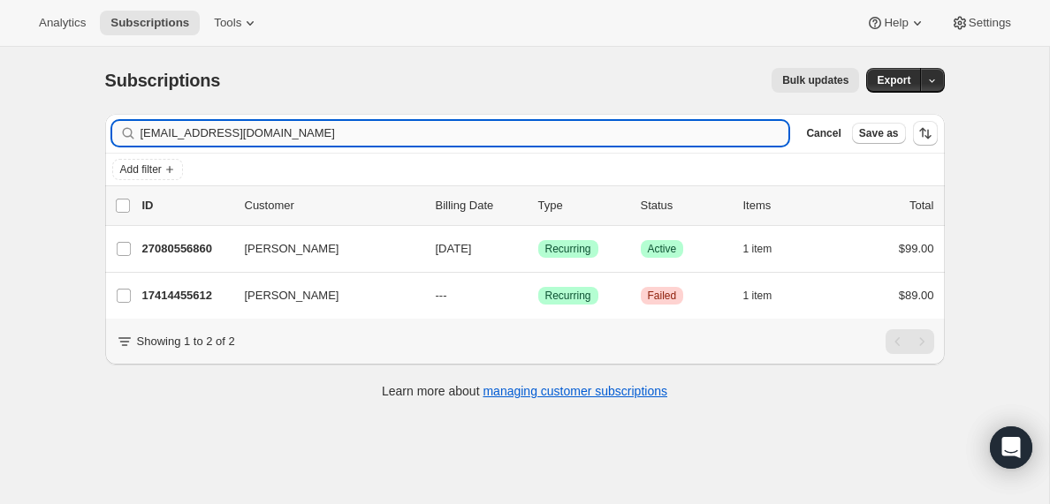
click at [225, 138] on input "[EMAIL_ADDRESS][DOMAIN_NAME]" at bounding box center [464, 133] width 649 height 25
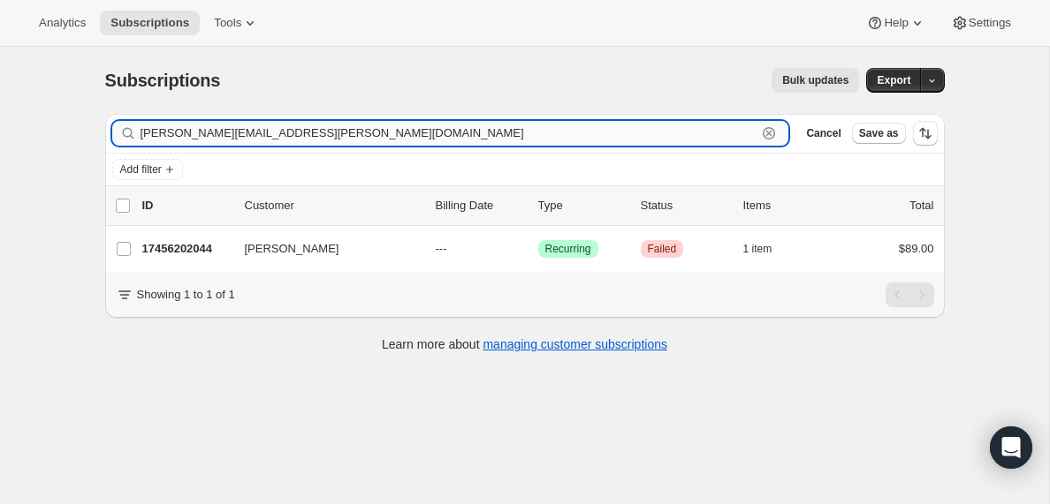
click at [185, 135] on input "[PERSON_NAME][EMAIL_ADDRESS][PERSON_NAME][DOMAIN_NAME]" at bounding box center [448, 133] width 617 height 25
paste input "[EMAIL_ADDRESS]"
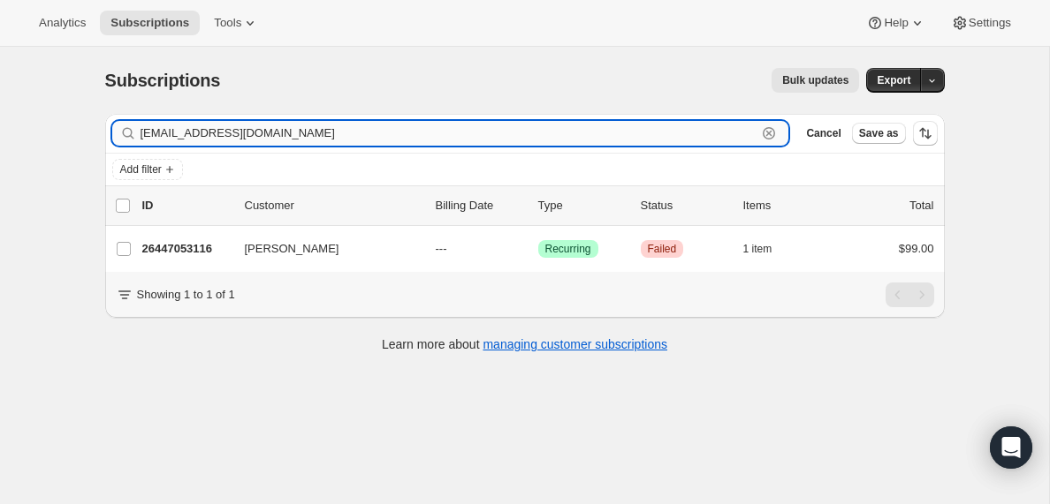
click at [262, 132] on input "[EMAIL_ADDRESS][DOMAIN_NAME]" at bounding box center [448, 133] width 617 height 25
paste input "smiley.[PERSON_NAME]"
click at [245, 135] on input "[EMAIL_ADDRESS][PERSON_NAME][DOMAIN_NAME]" at bounding box center [448, 133] width 617 height 25
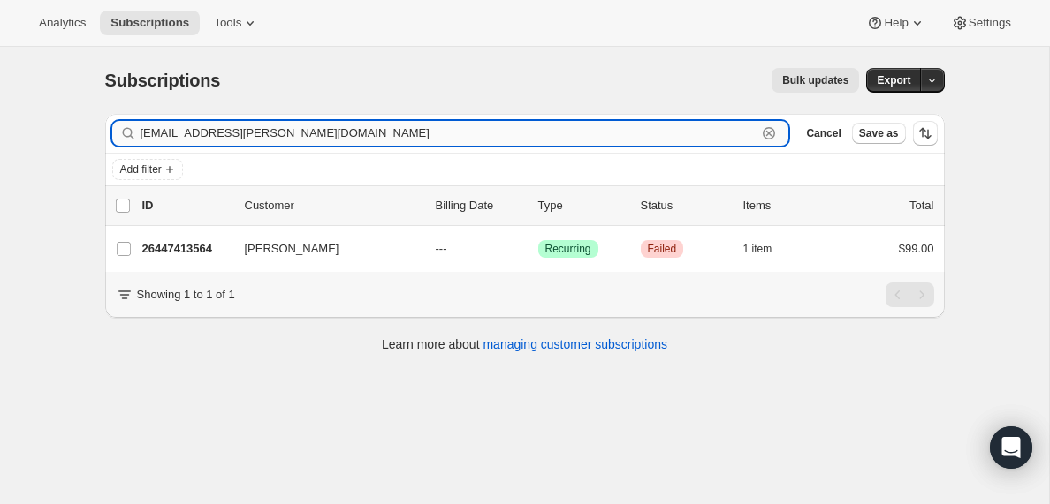
click at [245, 135] on input "[EMAIL_ADDRESS][PERSON_NAME][DOMAIN_NAME]" at bounding box center [448, 133] width 617 height 25
paste input "[EMAIL_ADDRESS]"
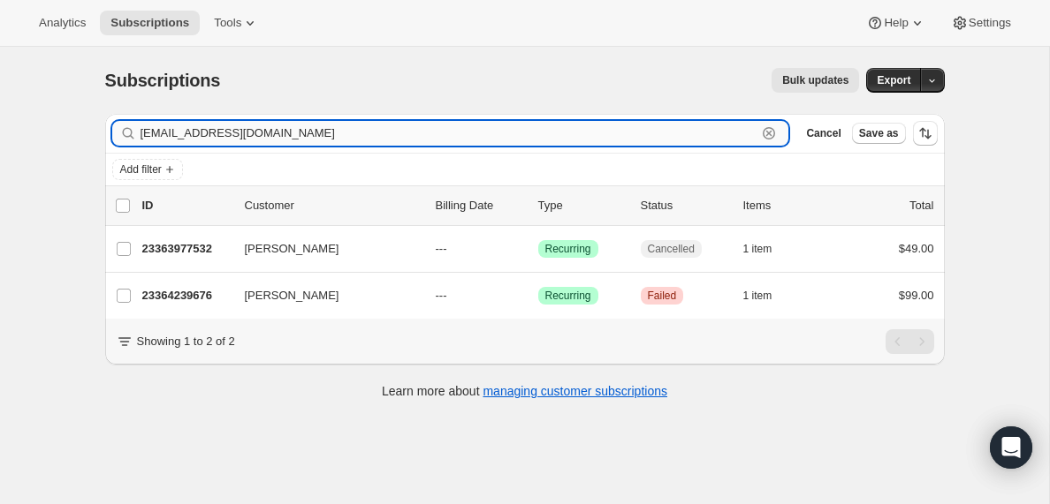
click at [264, 135] on input "[EMAIL_ADDRESS][DOMAIN_NAME]" at bounding box center [448, 133] width 617 height 25
paste input "[EMAIL_ADDRESS]"
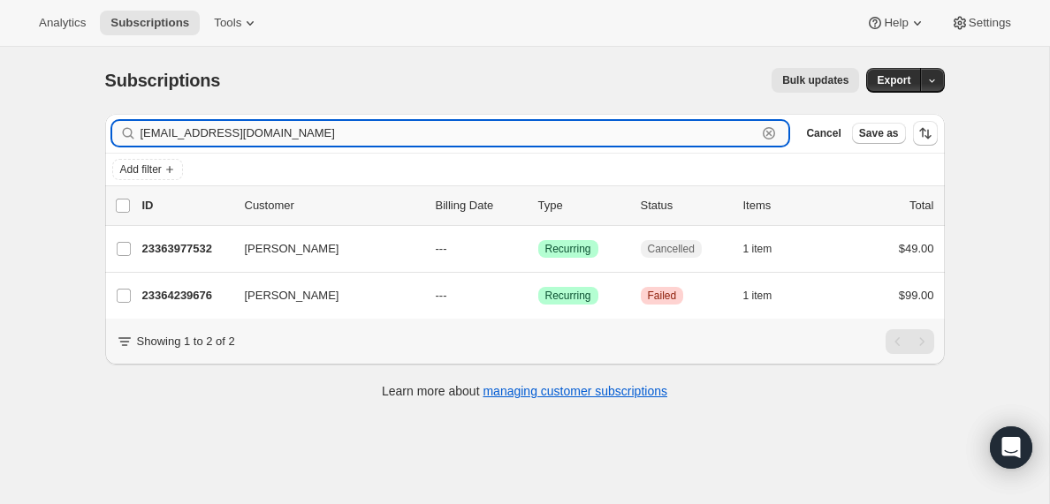
type input "[EMAIL_ADDRESS][DOMAIN_NAME]"
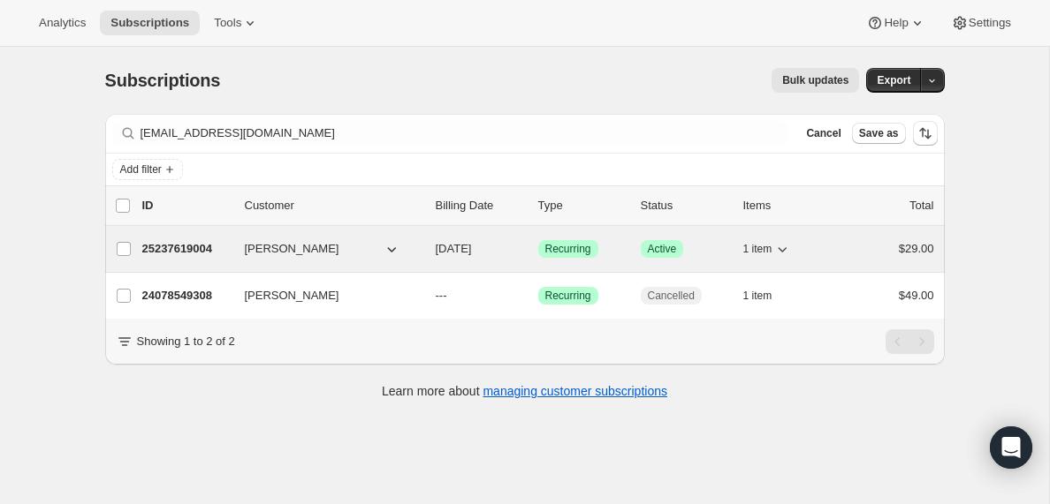
click at [258, 247] on span "[PERSON_NAME]" at bounding box center [292, 249] width 95 height 18
click at [200, 247] on p "25237619004" at bounding box center [186, 249] width 88 height 18
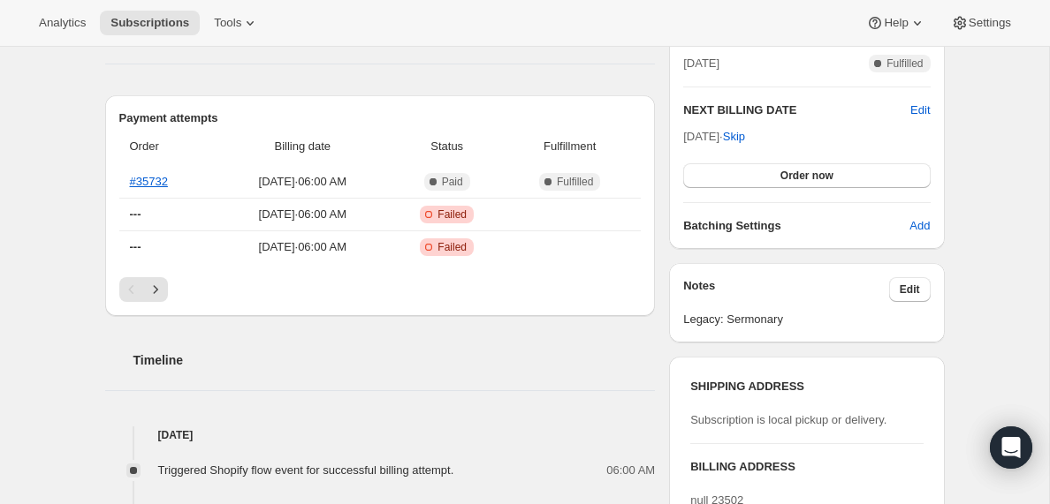
scroll to position [429, 0]
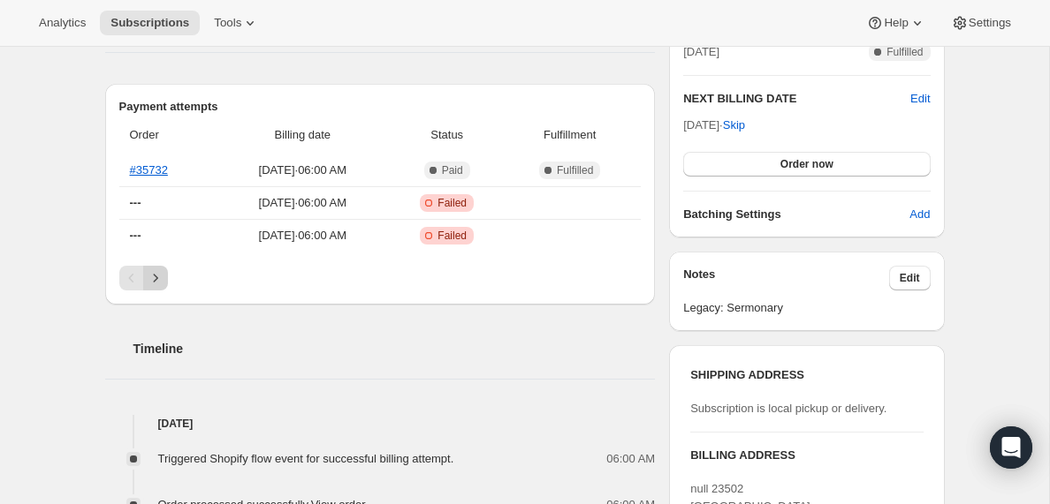
click at [156, 278] on icon "Next" at bounding box center [156, 278] width 18 height 18
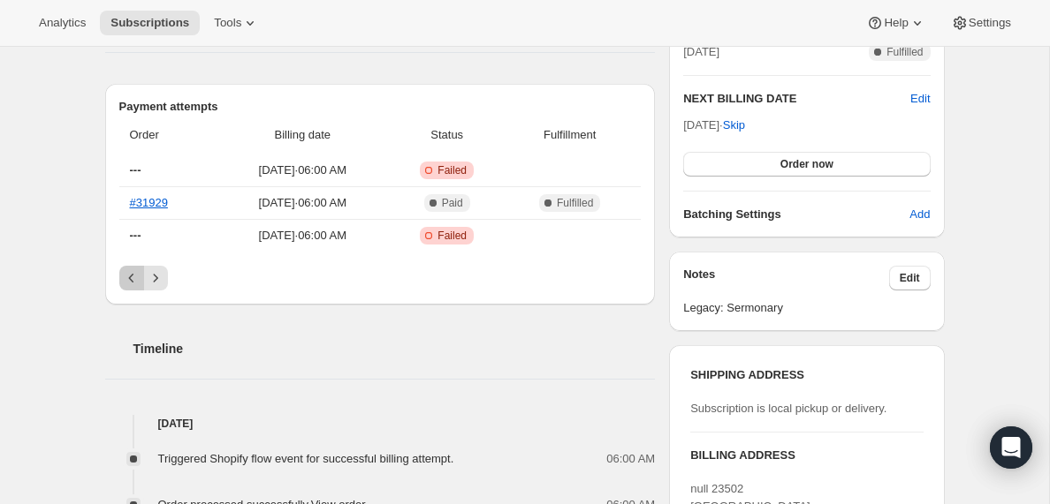
click at [128, 280] on icon "Previous" at bounding box center [132, 278] width 18 height 18
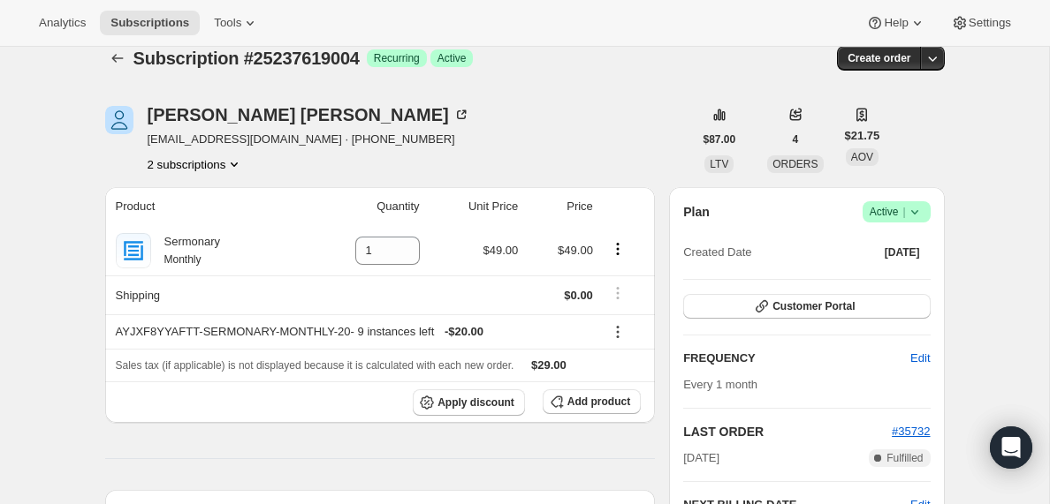
scroll to position [3, 0]
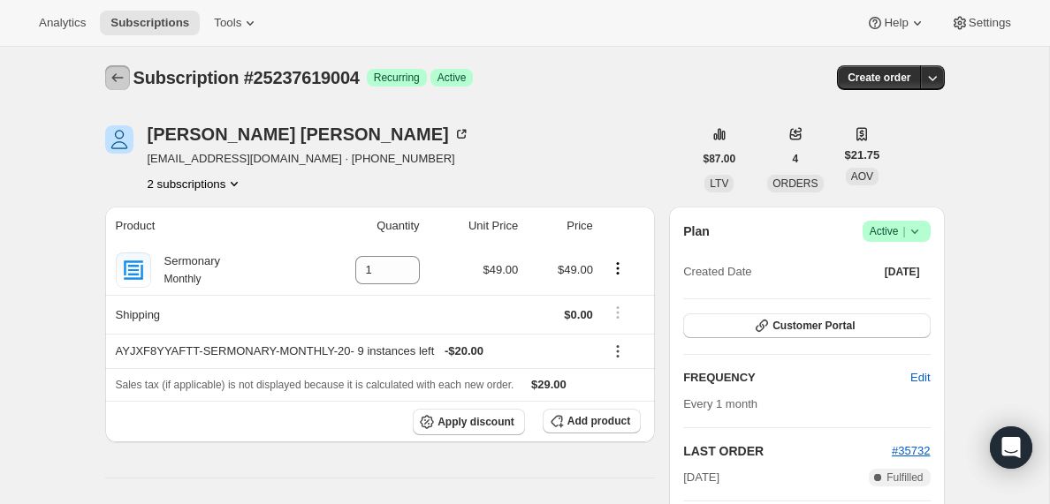
click at [116, 77] on icon "Subscriptions" at bounding box center [118, 78] width 18 height 18
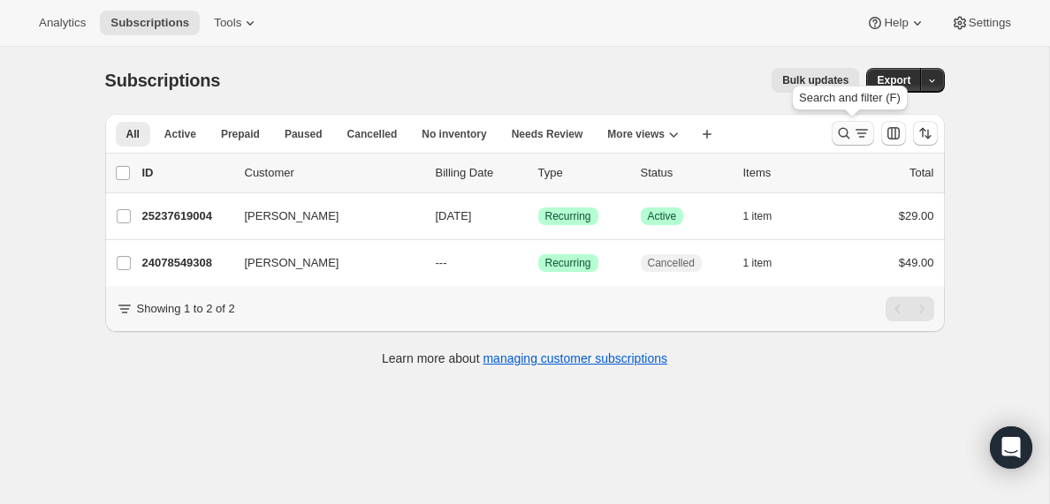
click at [856, 141] on icon "Search and filter results" at bounding box center [862, 134] width 18 height 18
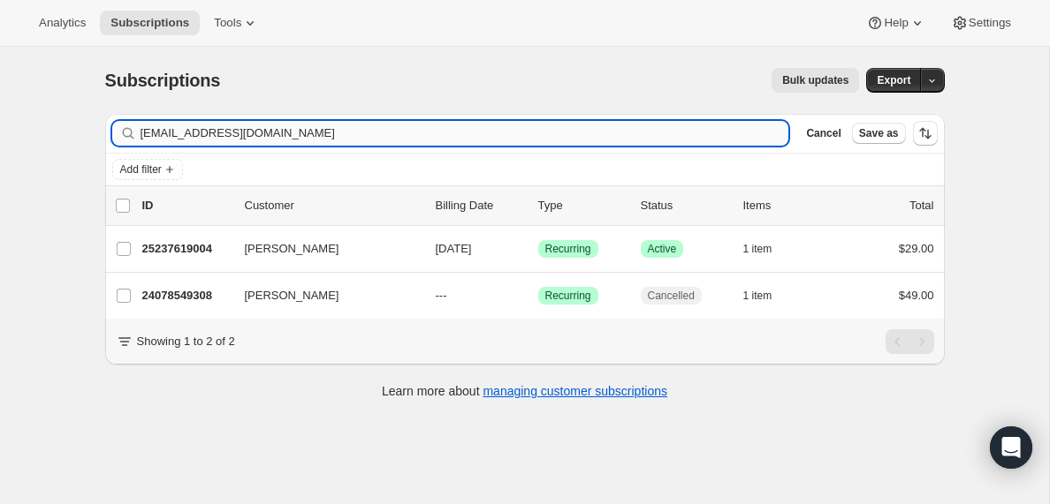
click at [327, 135] on input "[EMAIL_ADDRESS][DOMAIN_NAME]" at bounding box center [464, 133] width 649 height 25
type input "[EMAIL_ADDRESS][DOMAIN_NAME]"
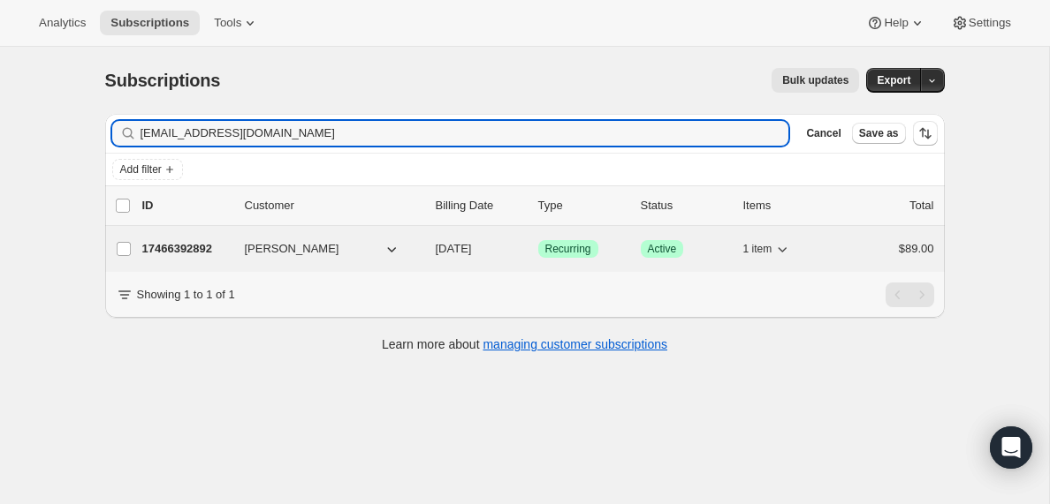
click at [193, 251] on p "17466392892" at bounding box center [186, 249] width 88 height 18
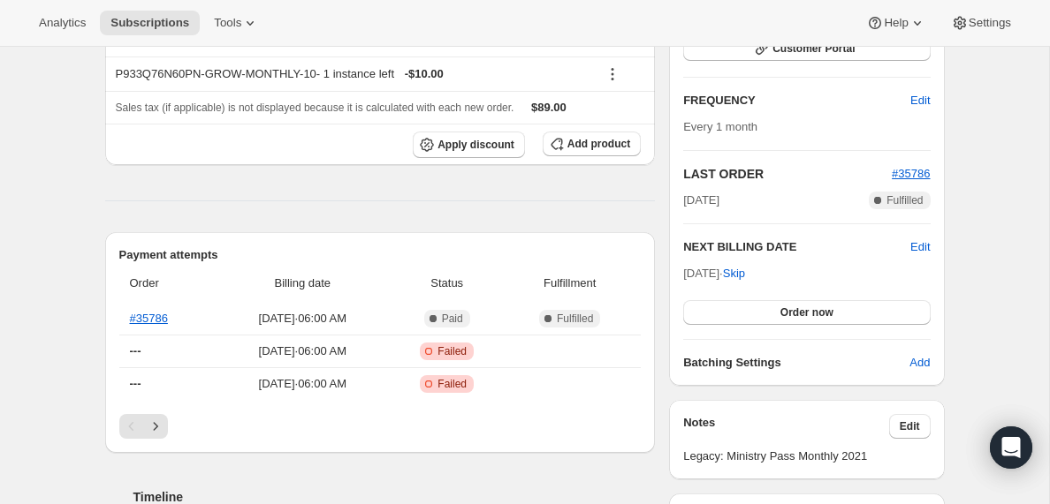
scroll to position [300, 0]
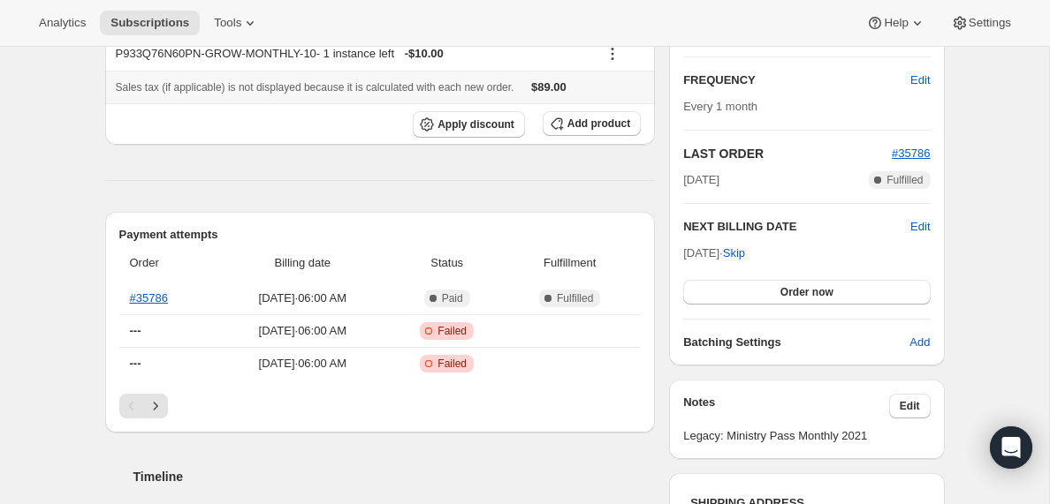
click at [338, 72] on th "Sales tax (if applicable) is not displayed because it is calculated with each n…" at bounding box center [380, 87] width 550 height 33
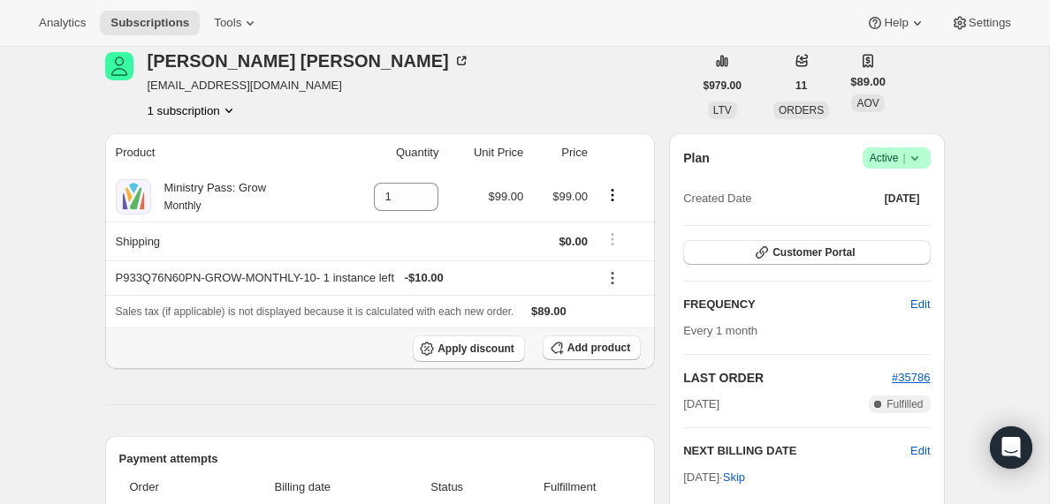
scroll to position [0, 0]
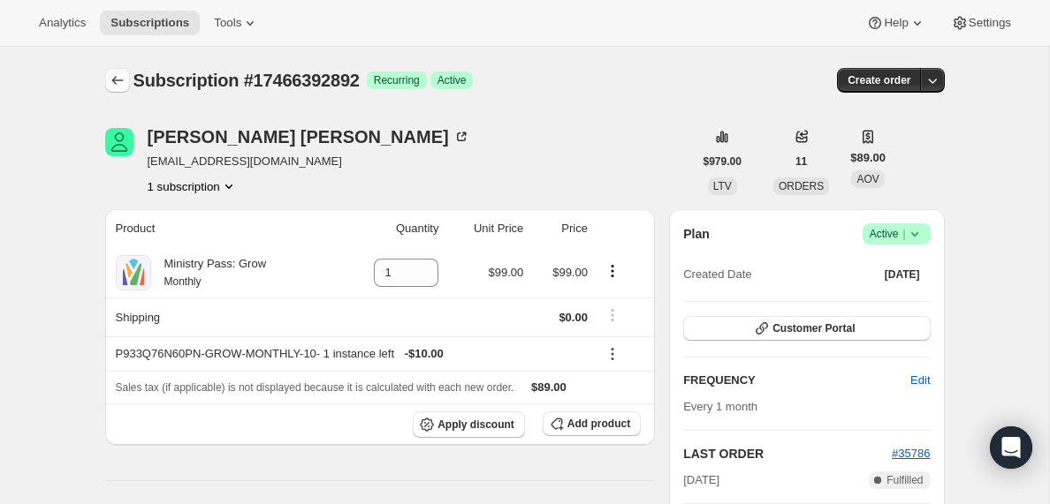
click at [115, 84] on icon "Subscriptions" at bounding box center [118, 81] width 18 height 18
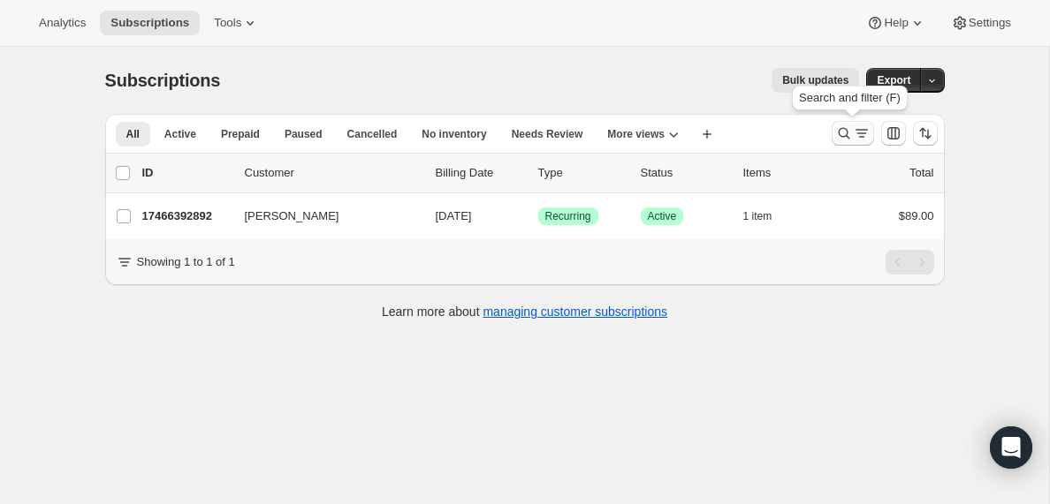
click at [853, 133] on icon "Search and filter results" at bounding box center [862, 134] width 18 height 18
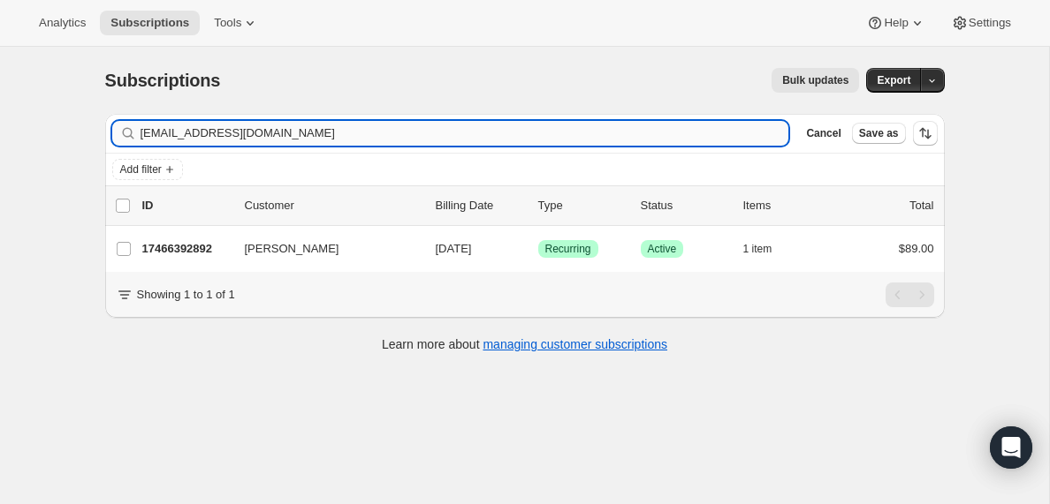
click at [237, 140] on input "[EMAIL_ADDRESS][DOMAIN_NAME]" at bounding box center [464, 133] width 649 height 25
click at [219, 127] on input "[PERSON_NAME][EMAIL_ADDRESS][DOMAIN_NAME]" at bounding box center [448, 133] width 617 height 25
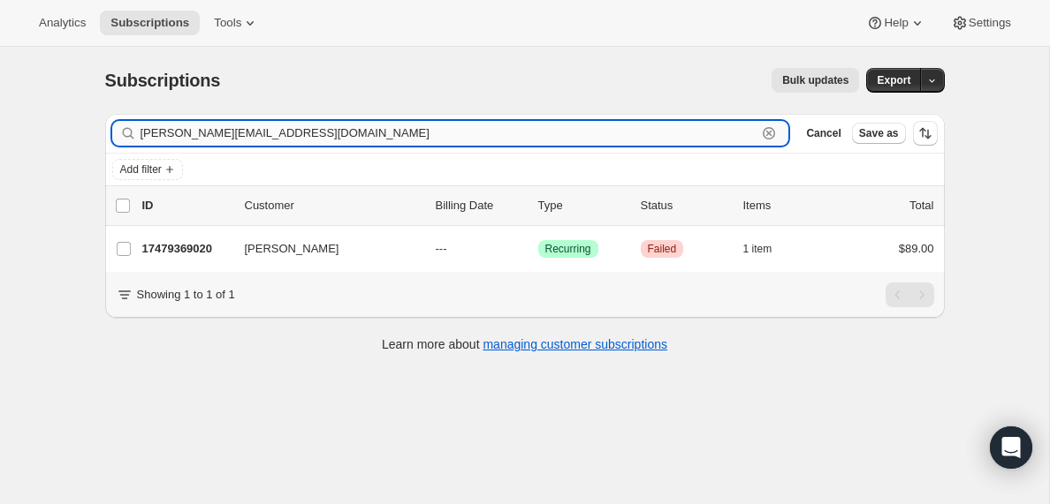
click at [219, 127] on input "[PERSON_NAME][EMAIL_ADDRESS][DOMAIN_NAME]" at bounding box center [448, 133] width 617 height 25
paste input "[EMAIL_ADDRESS][DOMAIN_NAME]"
click at [231, 136] on input "[EMAIL_ADDRESS][DOMAIN_NAME]" at bounding box center [448, 133] width 617 height 25
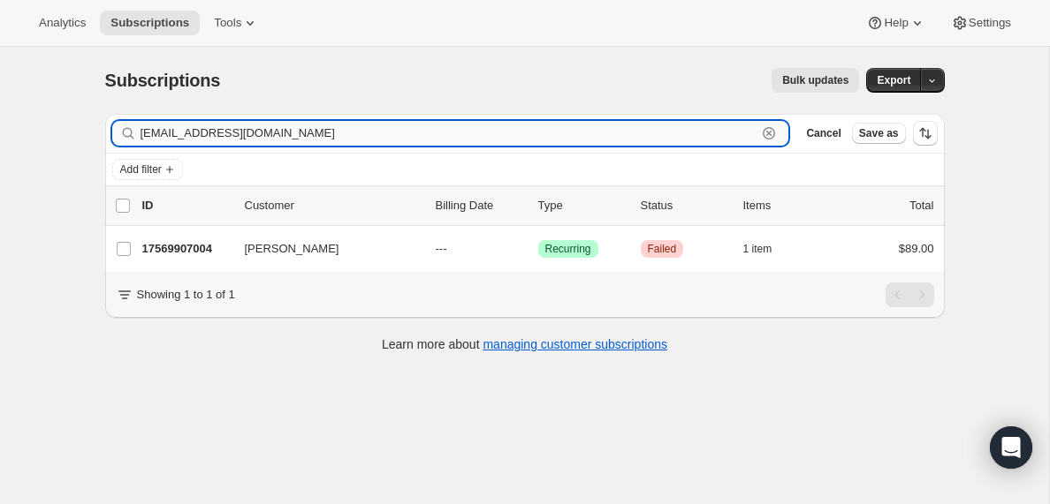
click at [231, 136] on input "[EMAIL_ADDRESS][DOMAIN_NAME]" at bounding box center [448, 133] width 617 height 25
paste input "[EMAIL_ADDRESS][DOMAIN_NAME]"
type input "[EMAIL_ADDRESS][DOMAIN_NAME]"
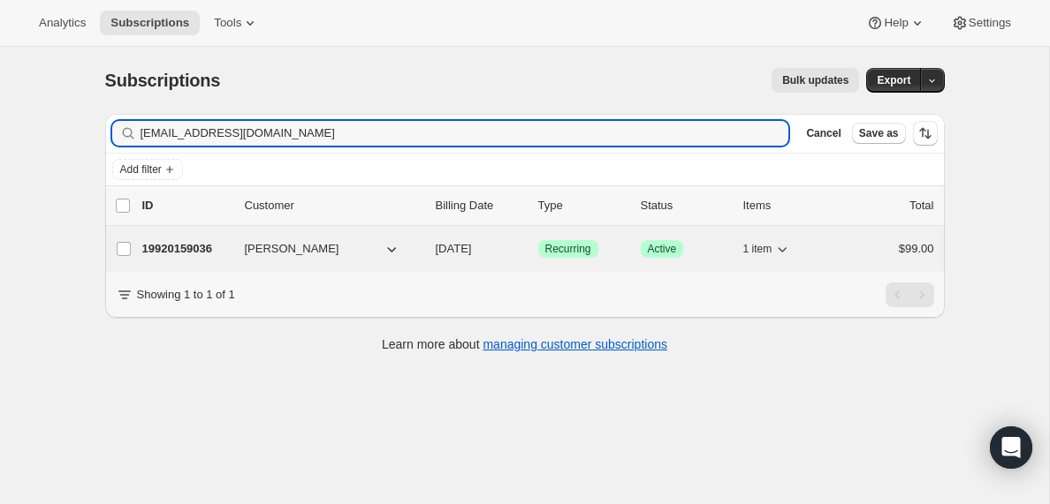
click at [186, 247] on p "19920159036" at bounding box center [186, 249] width 88 height 18
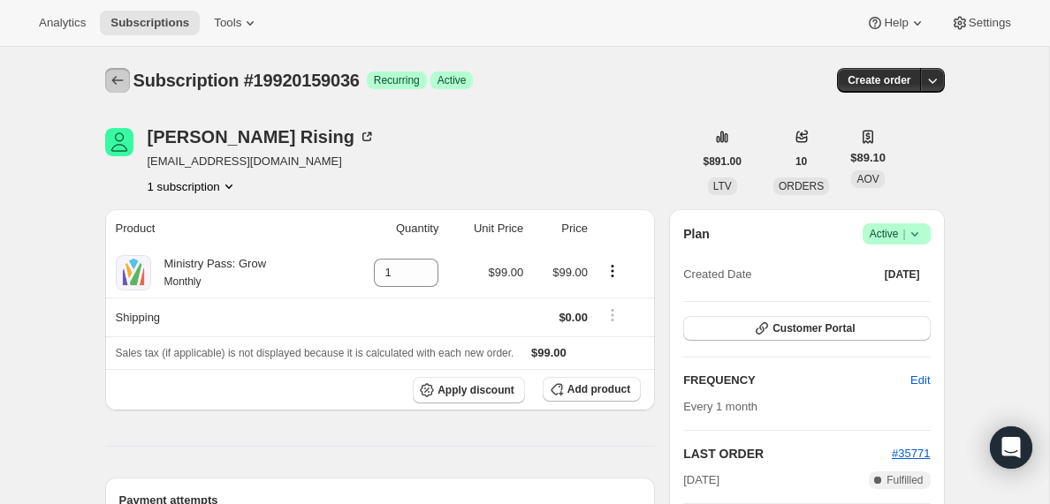
click at [114, 82] on icon "Subscriptions" at bounding box center [118, 81] width 18 height 18
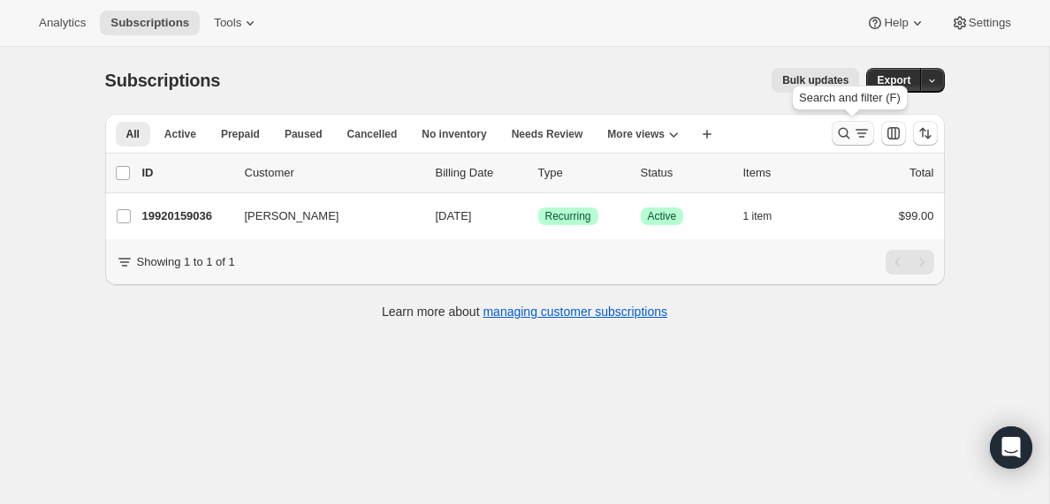
click at [856, 137] on icon "Search and filter results" at bounding box center [862, 134] width 18 height 18
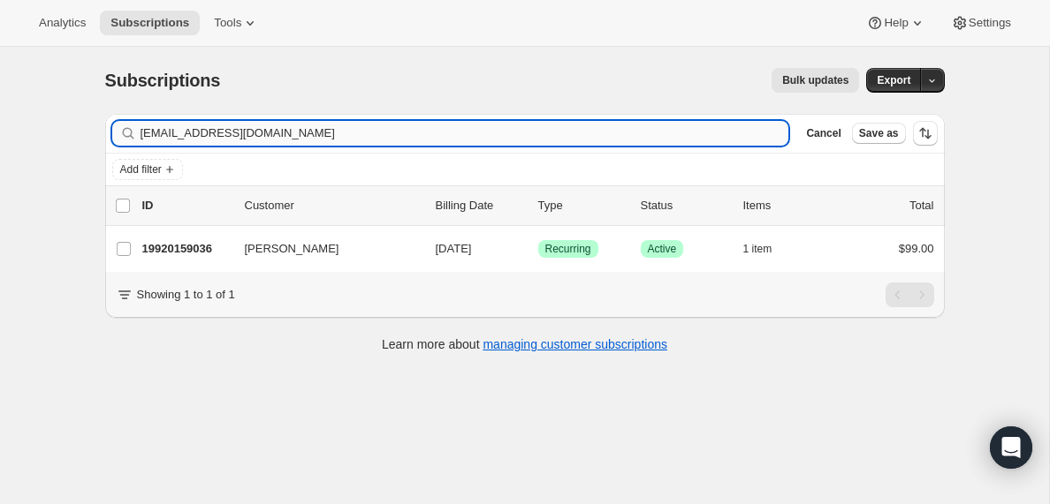
click at [209, 131] on input "[EMAIL_ADDRESS][DOMAIN_NAME]" at bounding box center [464, 133] width 649 height 25
click at [407, 133] on input "[EMAIL_ADDRESS][DOMAIN_NAME]" at bounding box center [448, 133] width 617 height 25
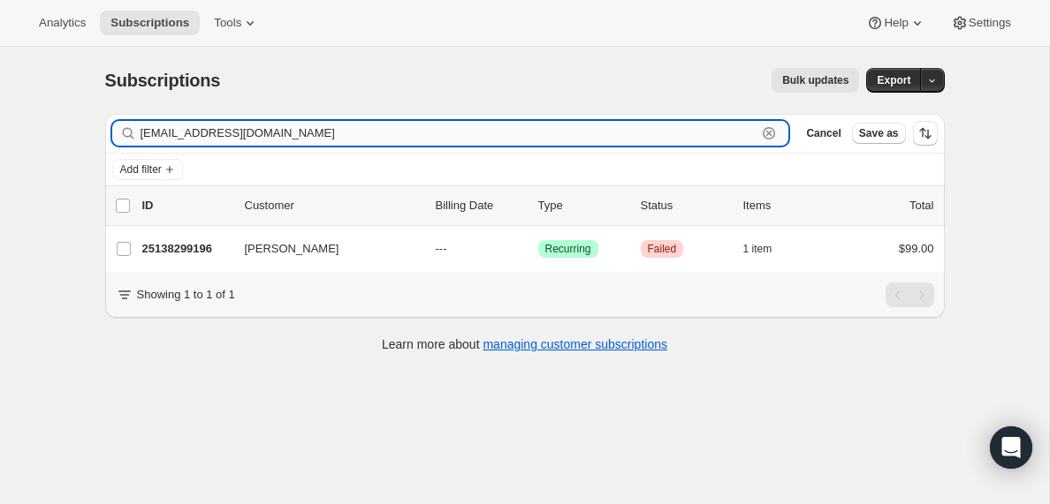
click at [407, 133] on input "[EMAIL_ADDRESS][DOMAIN_NAME]" at bounding box center [448, 133] width 617 height 25
paste input "gomezlorkyy"
type input "[EMAIL_ADDRESS][DOMAIN_NAME]"
